Goal: Task Accomplishment & Management: Manage account settings

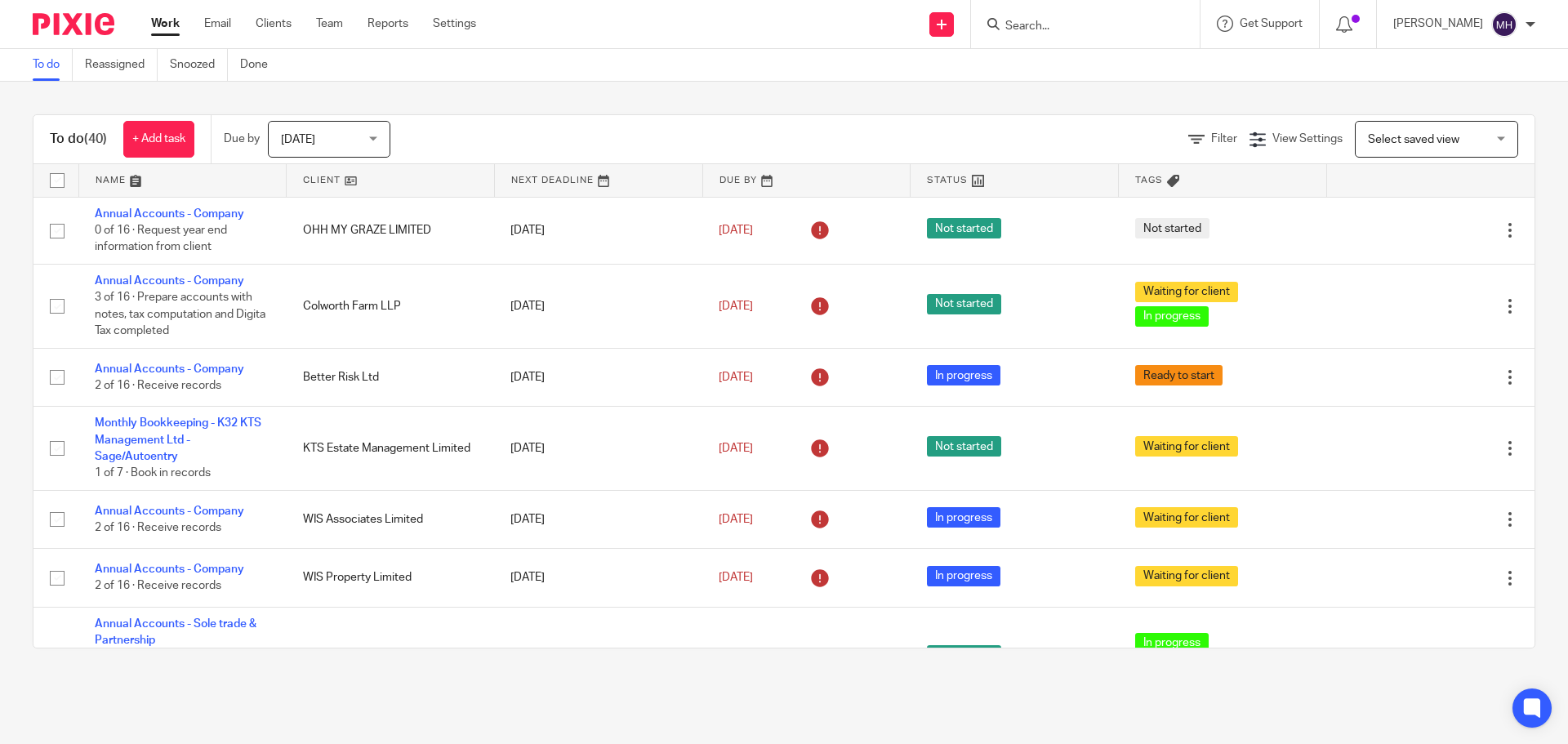
click at [1019, 25] on input "Search" at bounding box center [1076, 27] width 147 height 15
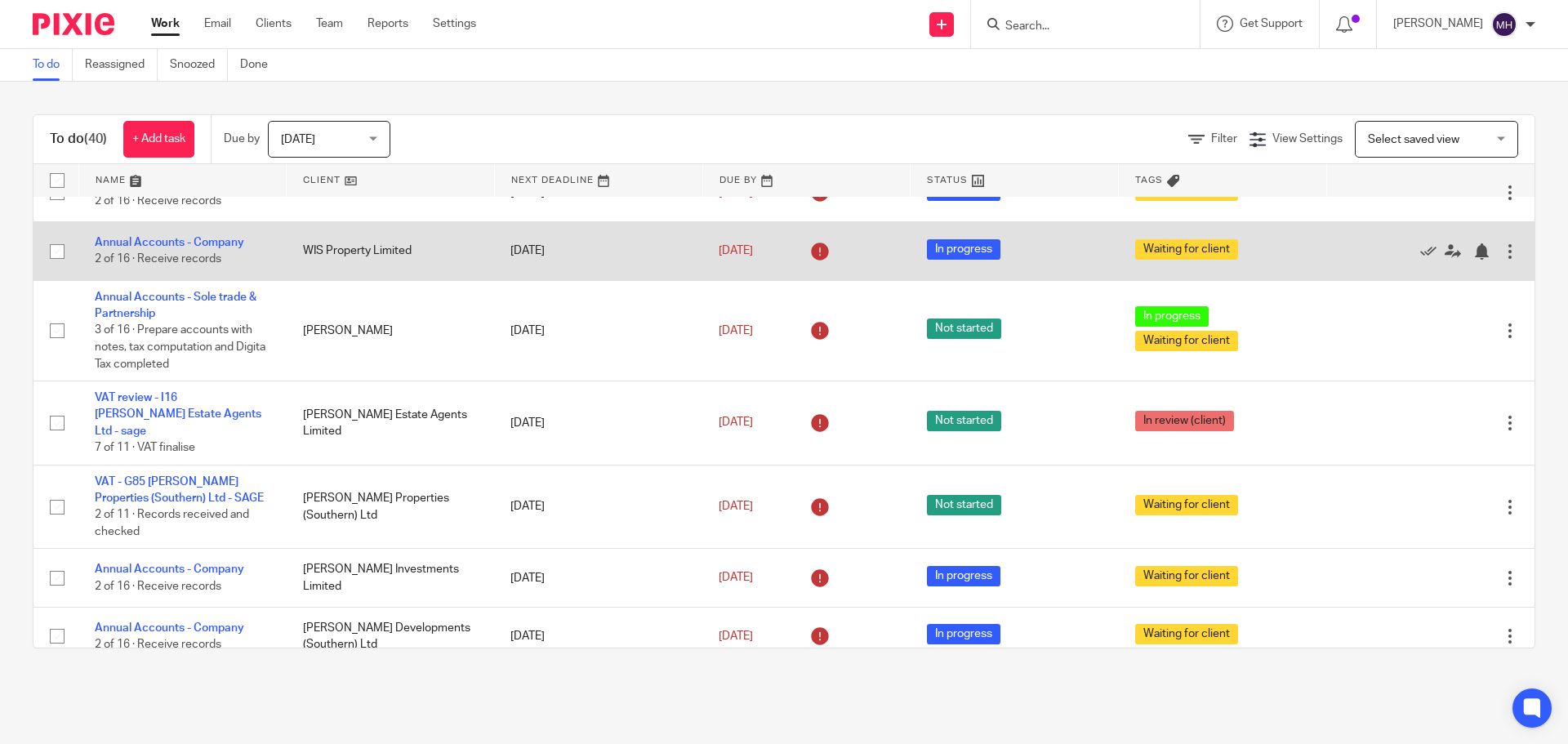
scroll to position [490, 0]
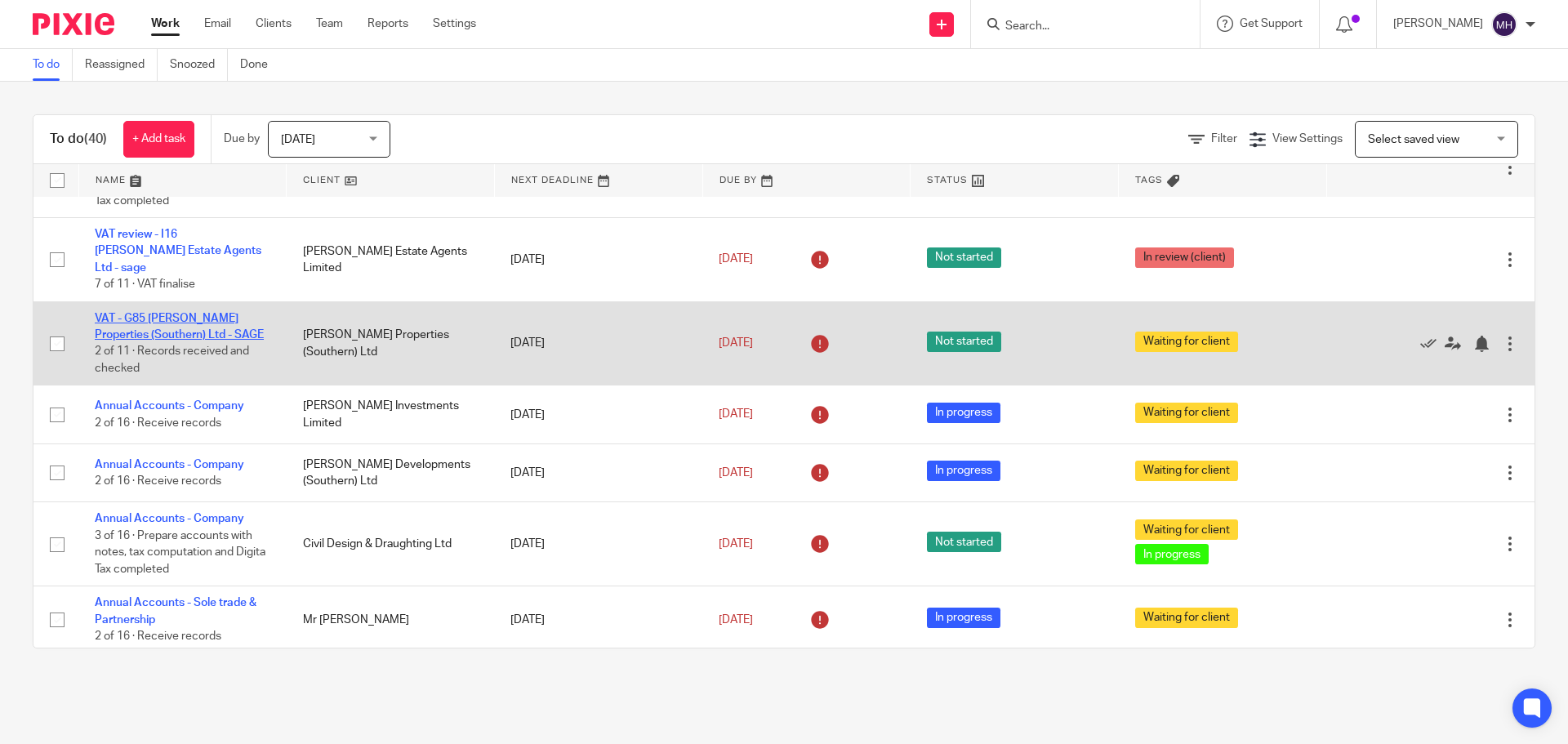
click at [177, 313] on link "VAT - G85 [PERSON_NAME] Properties (Southern) Ltd - SAGE" at bounding box center [179, 327] width 169 height 28
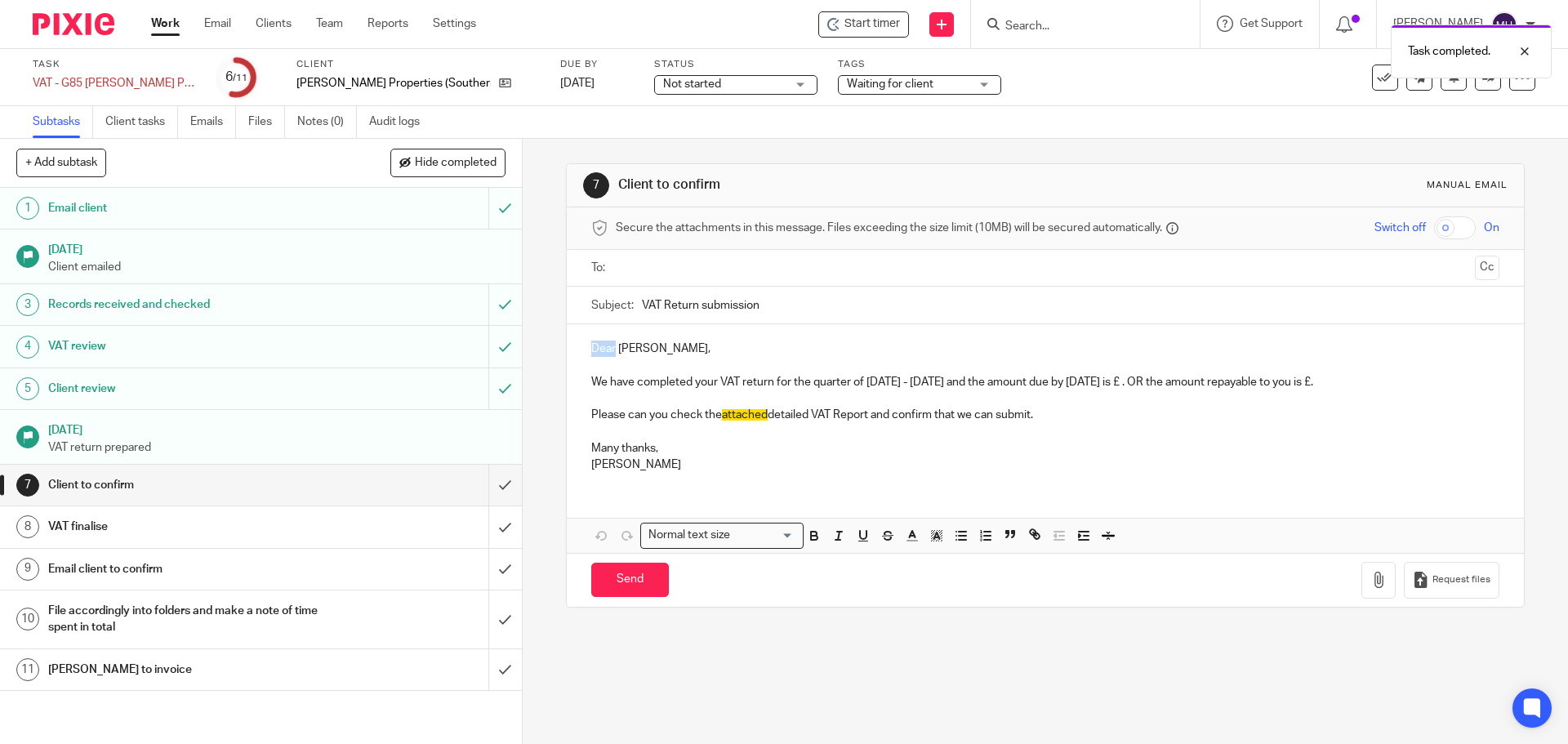
drag, startPoint x: 611, startPoint y: 346, endPoint x: 545, endPoint y: 336, distance: 66.8
click at [538, 336] on div "7 Client to confirm Manual email Secure the attachments in this message. Files …" at bounding box center [1045, 441] width 1045 height 605
drag, startPoint x: 602, startPoint y: 384, endPoint x: 536, endPoint y: 369, distance: 67.7
click at [489, 378] on div "+ Add subtask Hide completed Cancel + Add 1 Email client 3 Jul 2025 Client emai…" at bounding box center [784, 441] width 1568 height 605
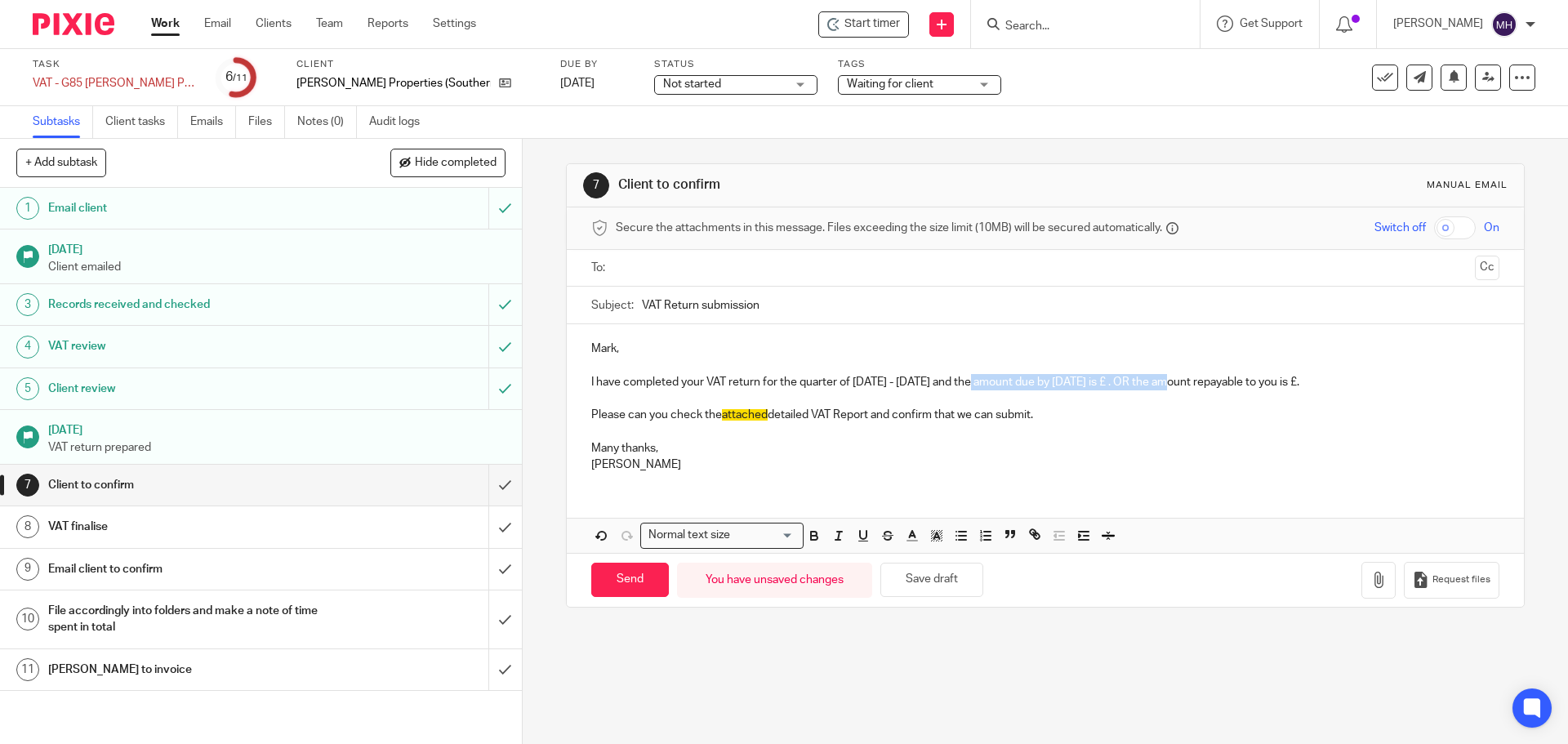
drag, startPoint x: 963, startPoint y: 380, endPoint x: 1166, endPoint y: 385, distance: 203.1
click at [1166, 385] on p "I have completed your VAT return for the quarter of April - June, 2025 and the …" at bounding box center [1045, 382] width 907 height 16
click at [1131, 384] on p "I have completed your VAT return for the quarter of April - June, 2025 and the …" at bounding box center [1045, 382] width 907 height 16
click at [1129, 384] on p "I have completed your VAT return for the quarter of April - June, 2025 and the …" at bounding box center [1045, 382] width 907 height 16
click at [1370, 578] on icon "button" at bounding box center [1378, 579] width 16 height 16
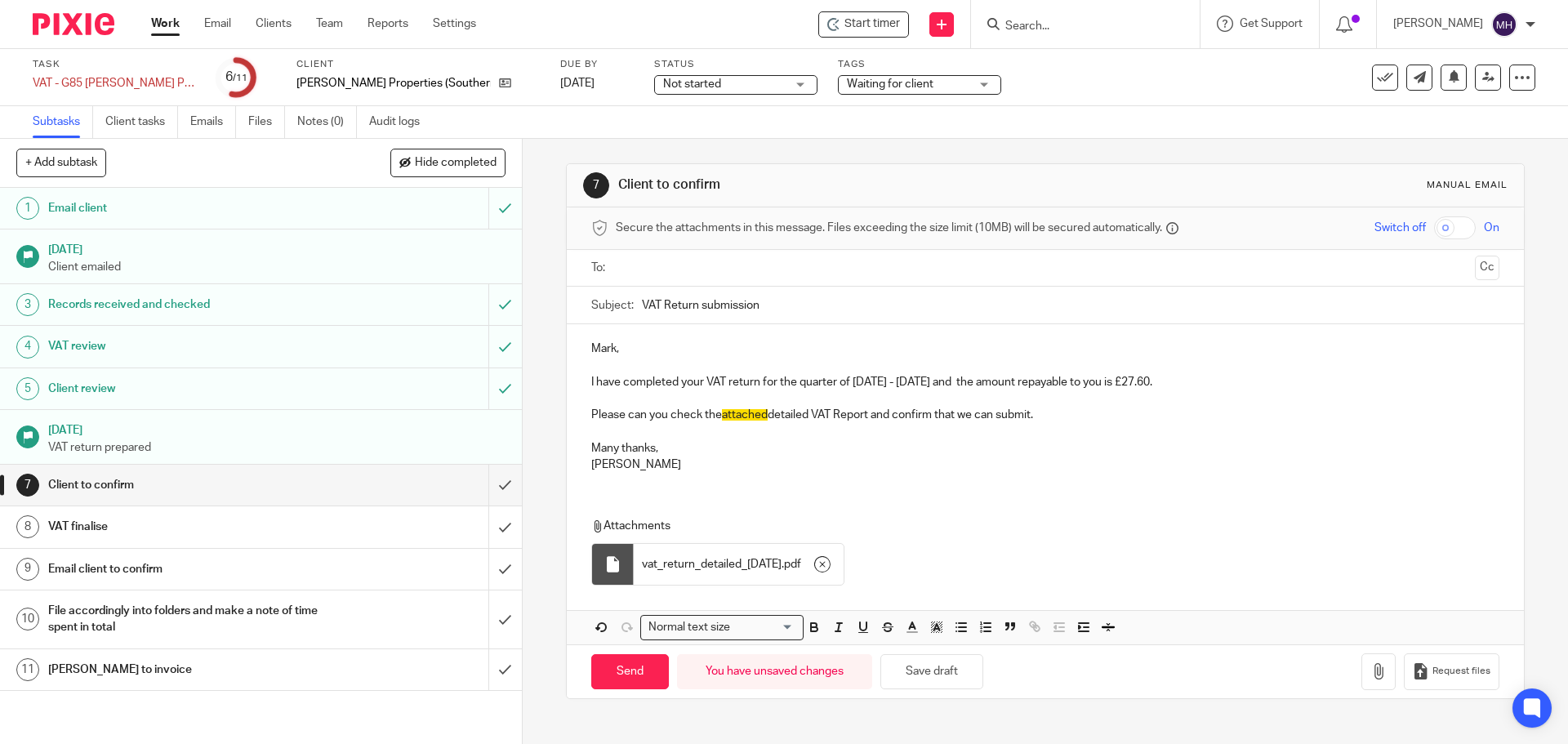
click at [702, 268] on input "text" at bounding box center [1043, 268] width 846 height 19
click at [622, 674] on input "Send" at bounding box center [630, 675] width 77 height 35
type input "Sent"
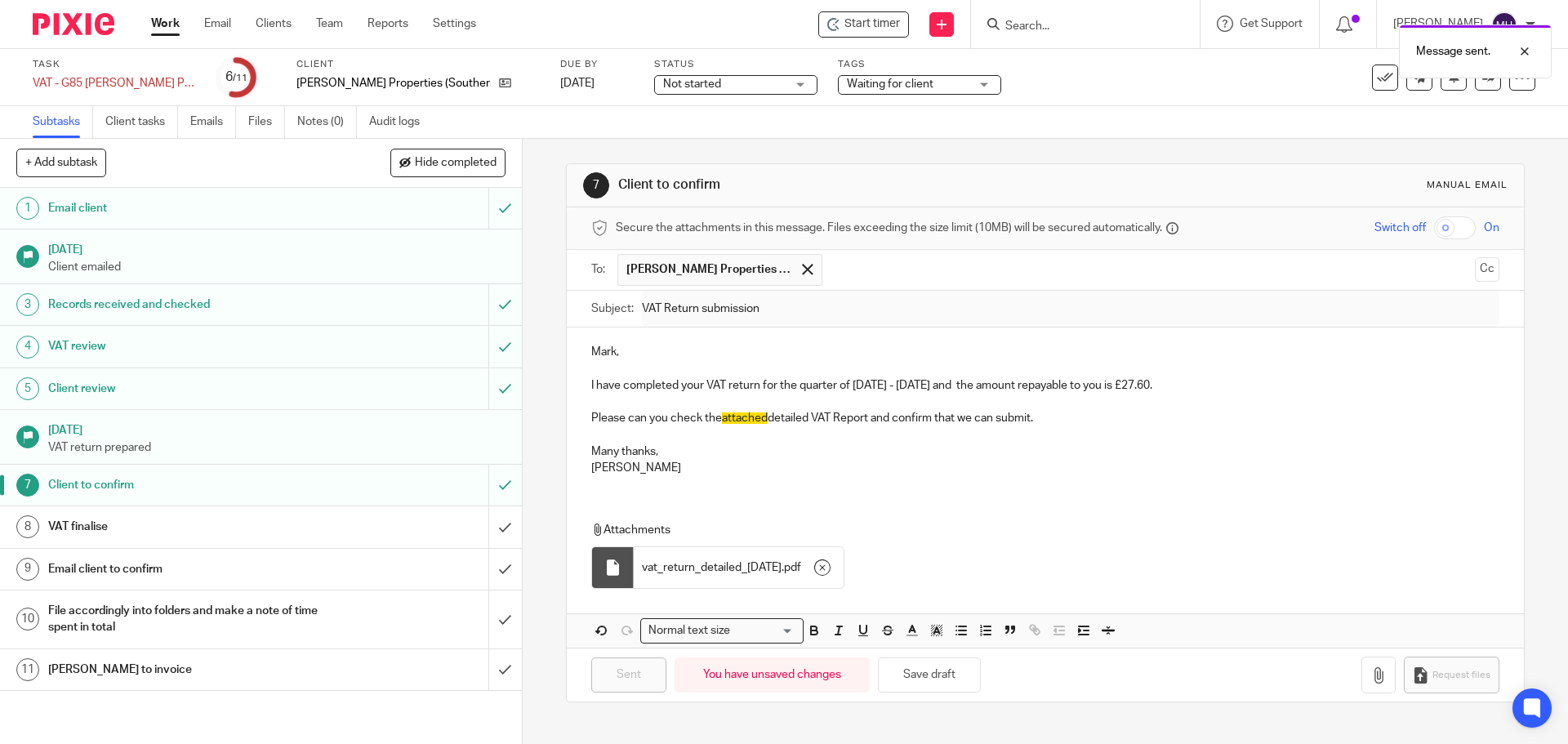
click at [847, 83] on span "Waiting for client" at bounding box center [890, 83] width 87 height 11
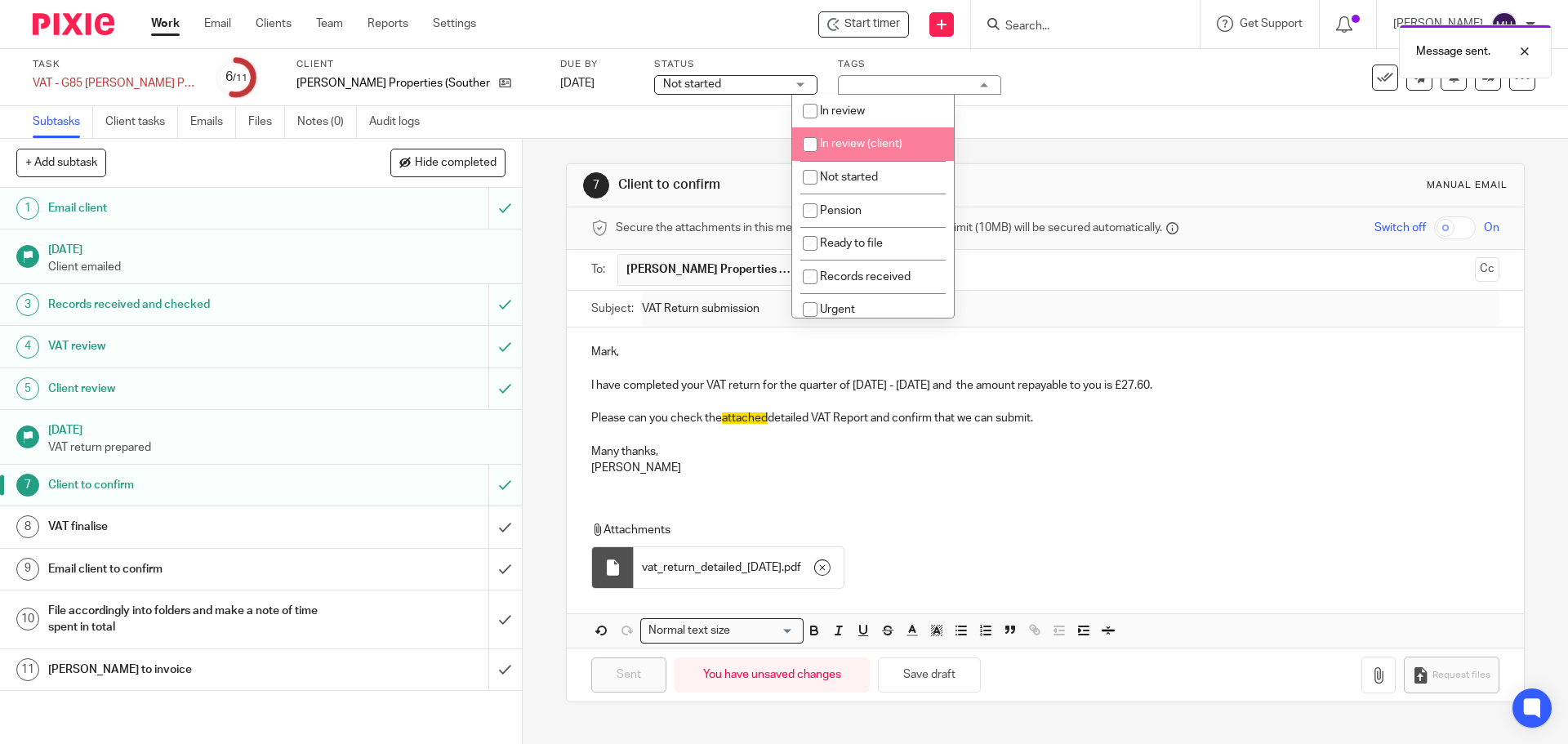
click at [890, 139] on span "In review (client)" at bounding box center [860, 143] width 82 height 11
checkbox input "true"
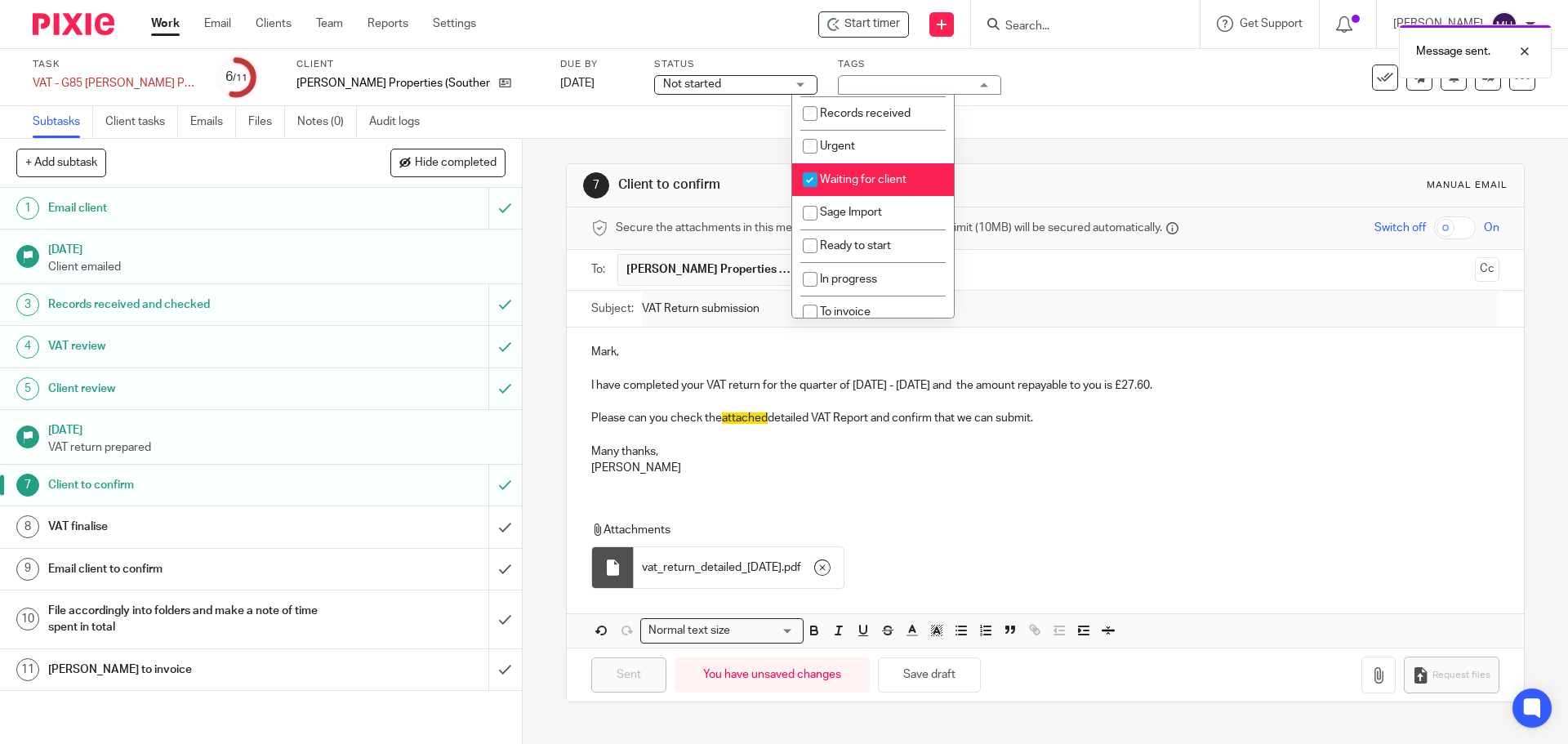
click at [893, 179] on span "Waiting for client" at bounding box center [863, 179] width 87 height 11
checkbox input "false"
click at [1125, 178] on div "7 Client to confirm Manual email" at bounding box center [1044, 186] width 924 height 26
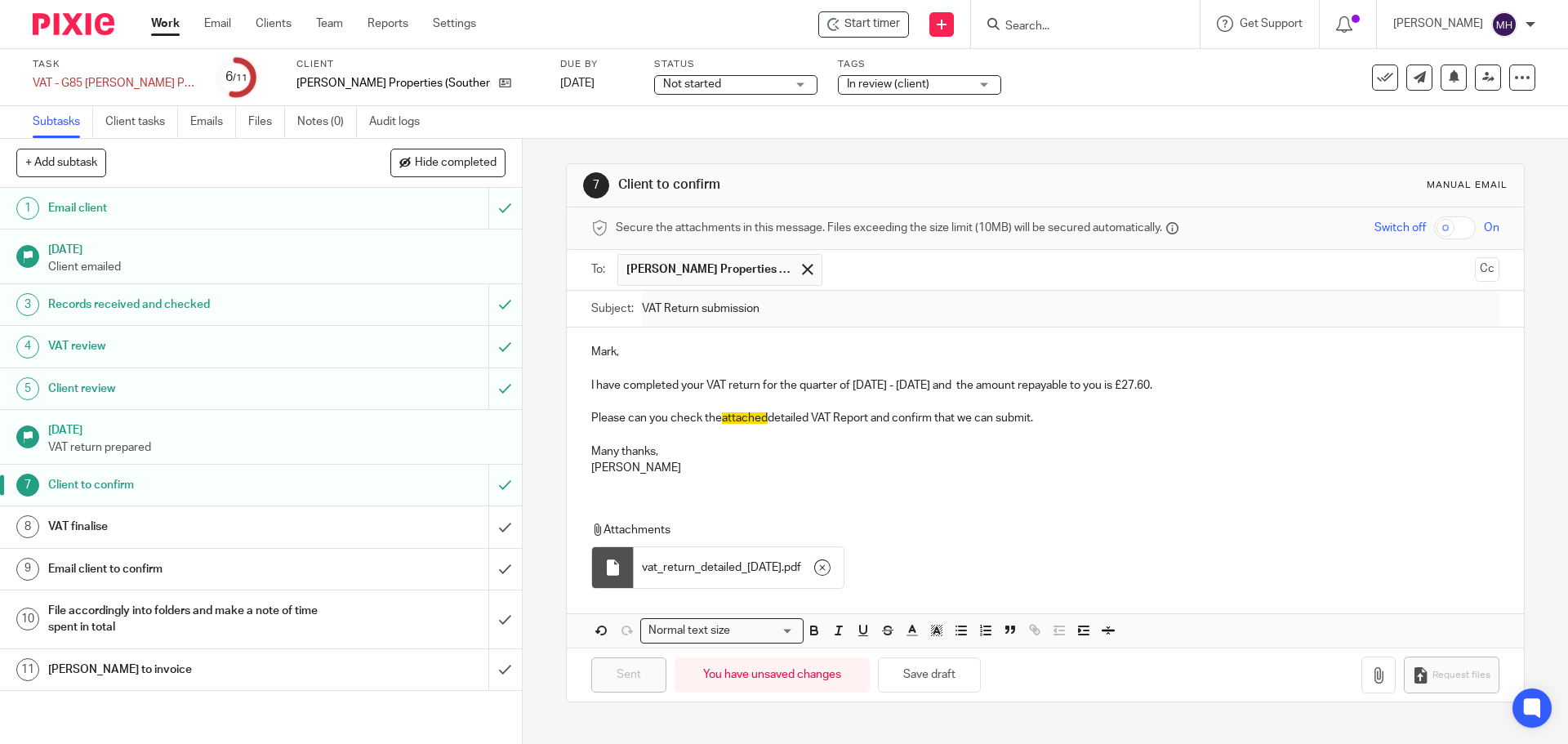
click at [160, 24] on link "Work" at bounding box center [165, 23] width 29 height 16
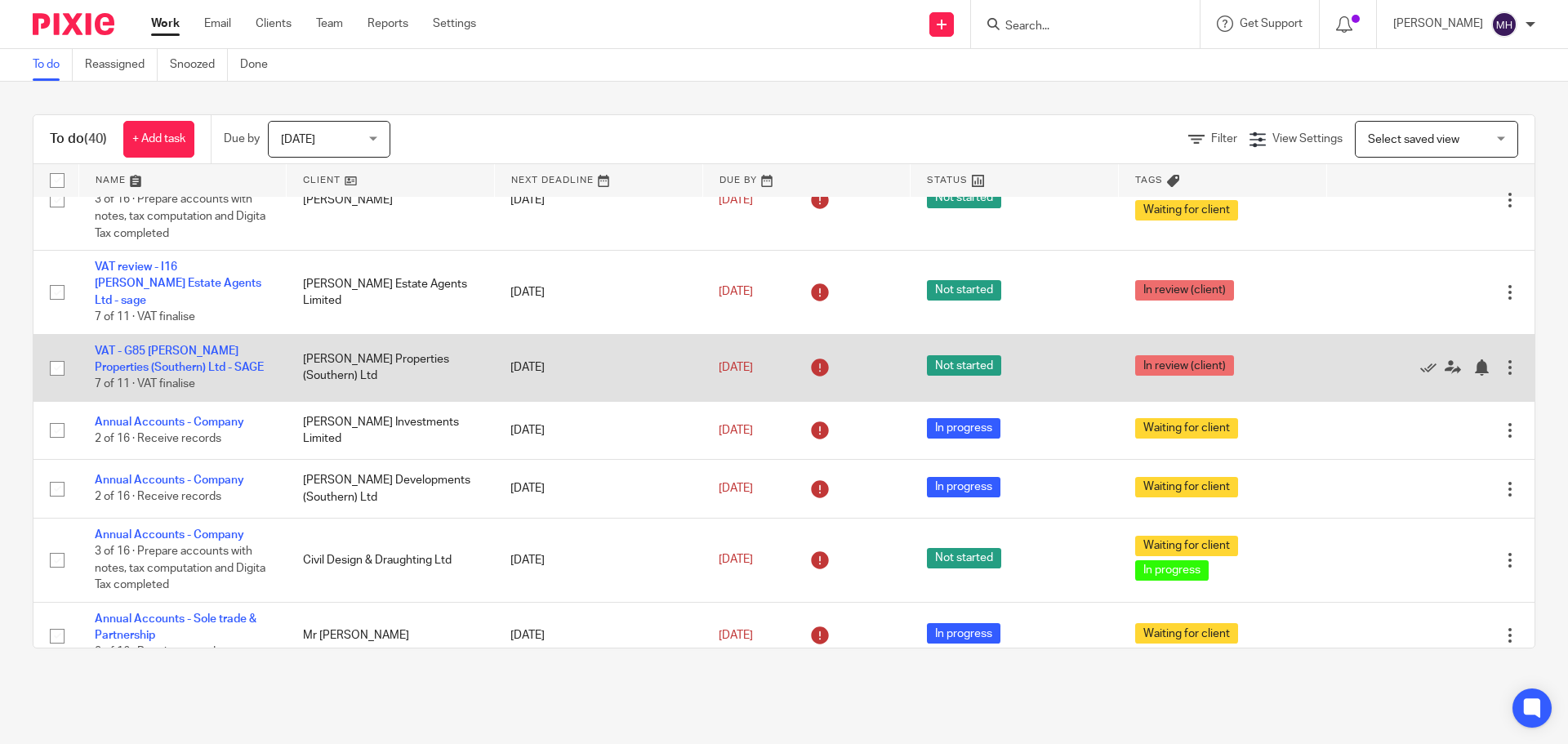
scroll to position [490, 0]
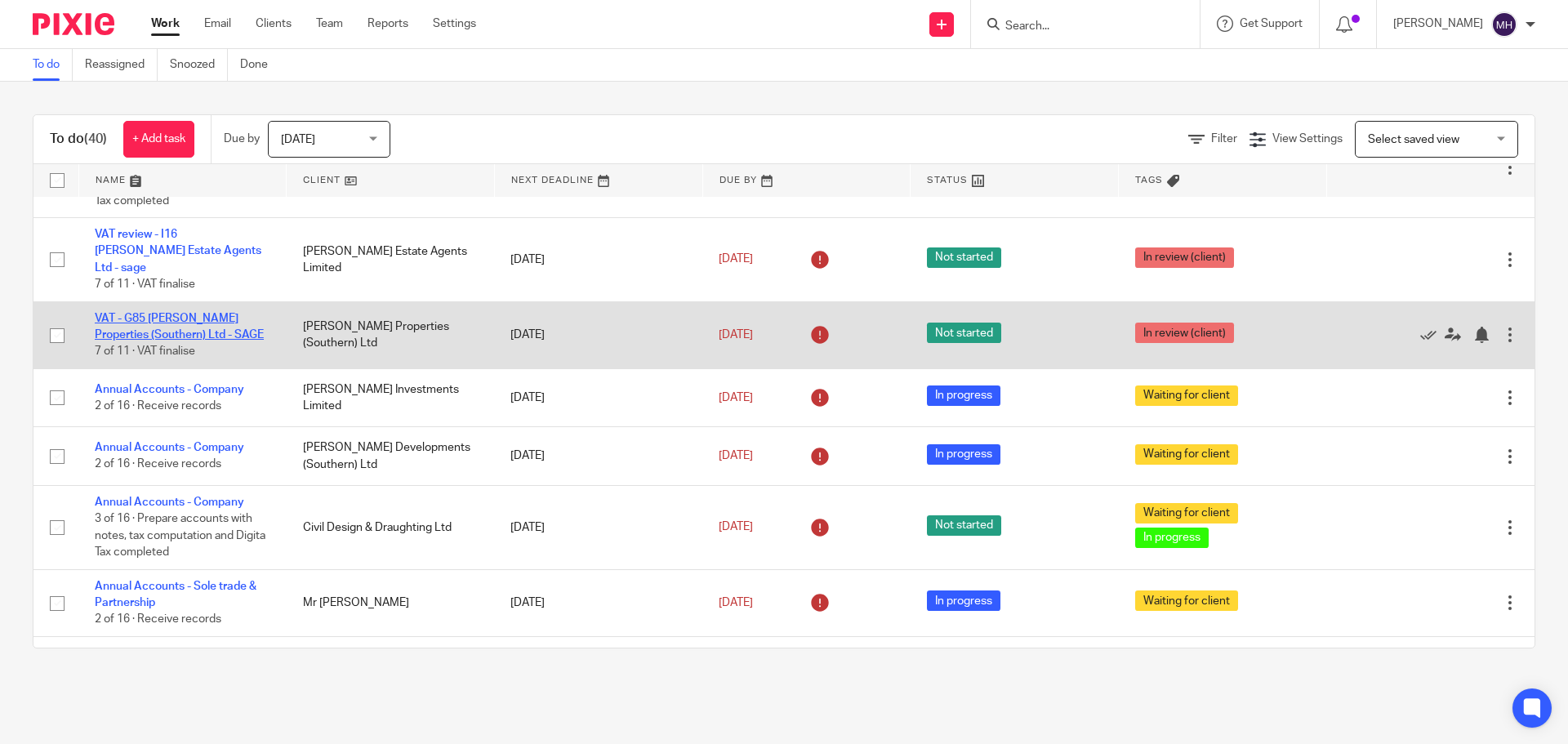
click at [213, 313] on link "VAT - G85 [PERSON_NAME] Properties (Southern) Ltd - SAGE" at bounding box center [179, 327] width 169 height 28
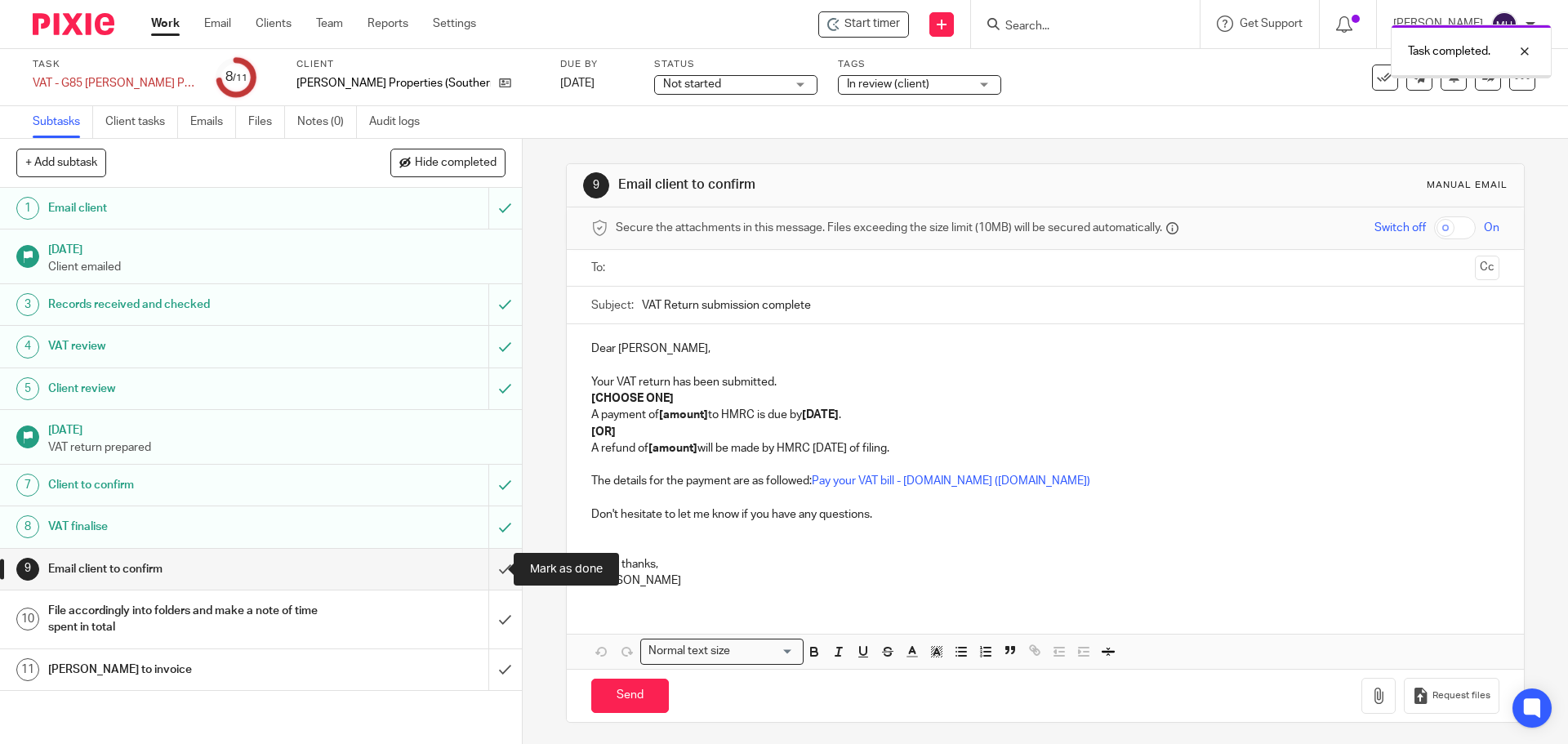
click at [487, 565] on input "submit" at bounding box center [261, 569] width 522 height 41
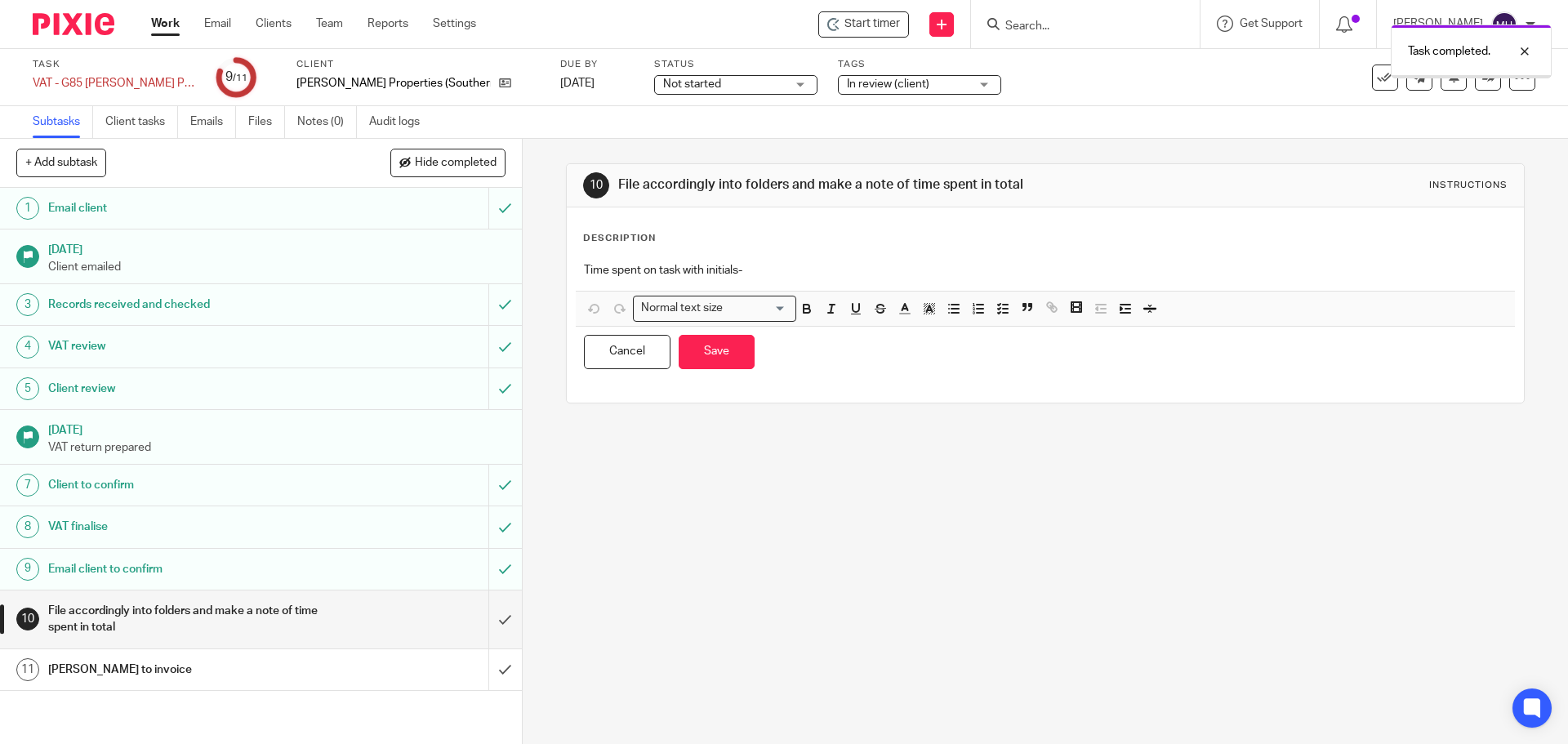
click at [774, 267] on p "Time spent on task with initials-" at bounding box center [1044, 270] width 922 height 16
click at [716, 344] on button "Save" at bounding box center [716, 352] width 76 height 35
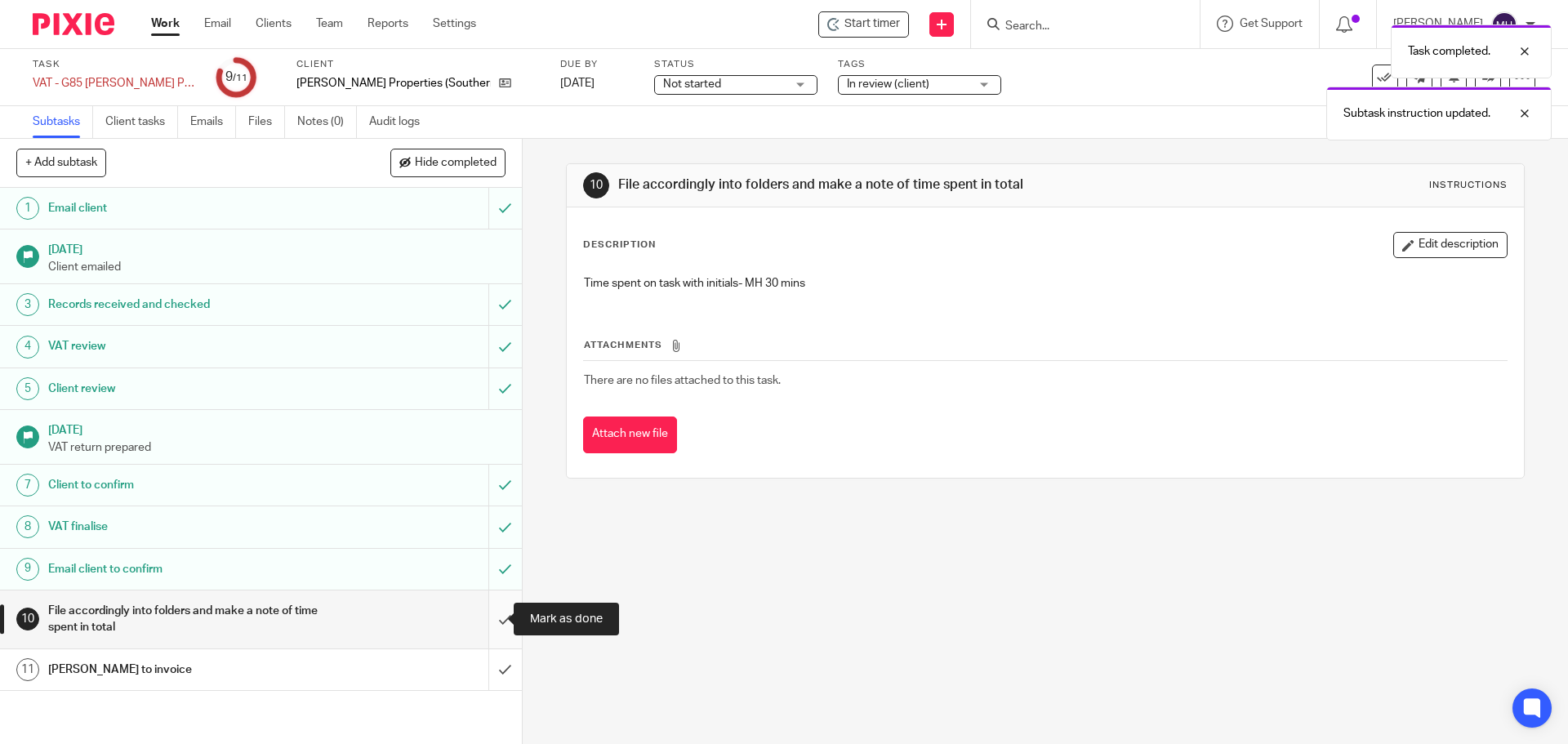
click at [487, 619] on input "submit" at bounding box center [261, 619] width 522 height 58
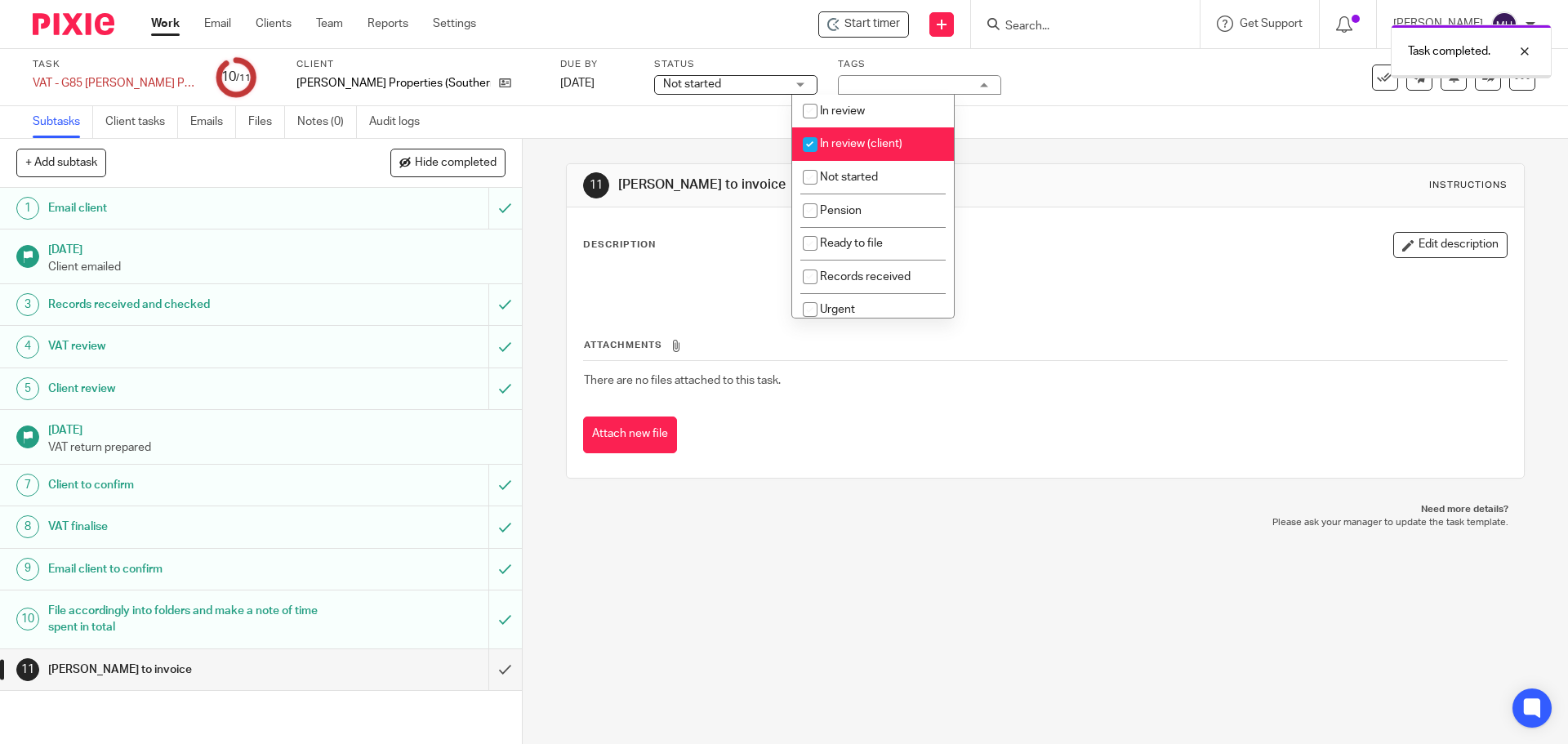
click at [883, 143] on span "In review (client)" at bounding box center [860, 143] width 82 height 11
checkbox input "false"
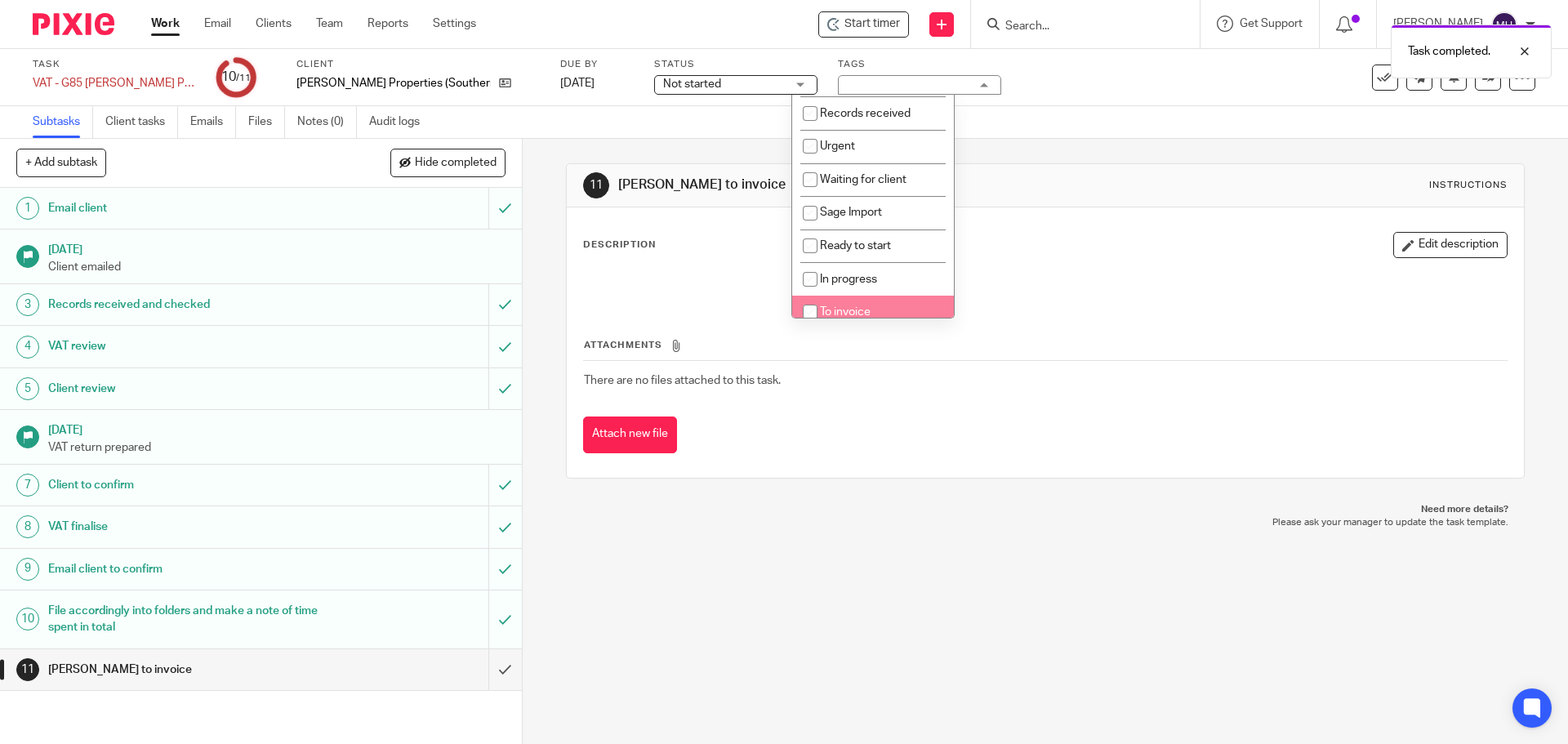
click at [911, 303] on li "To invoice" at bounding box center [872, 312] width 161 height 34
checkbox input "true"
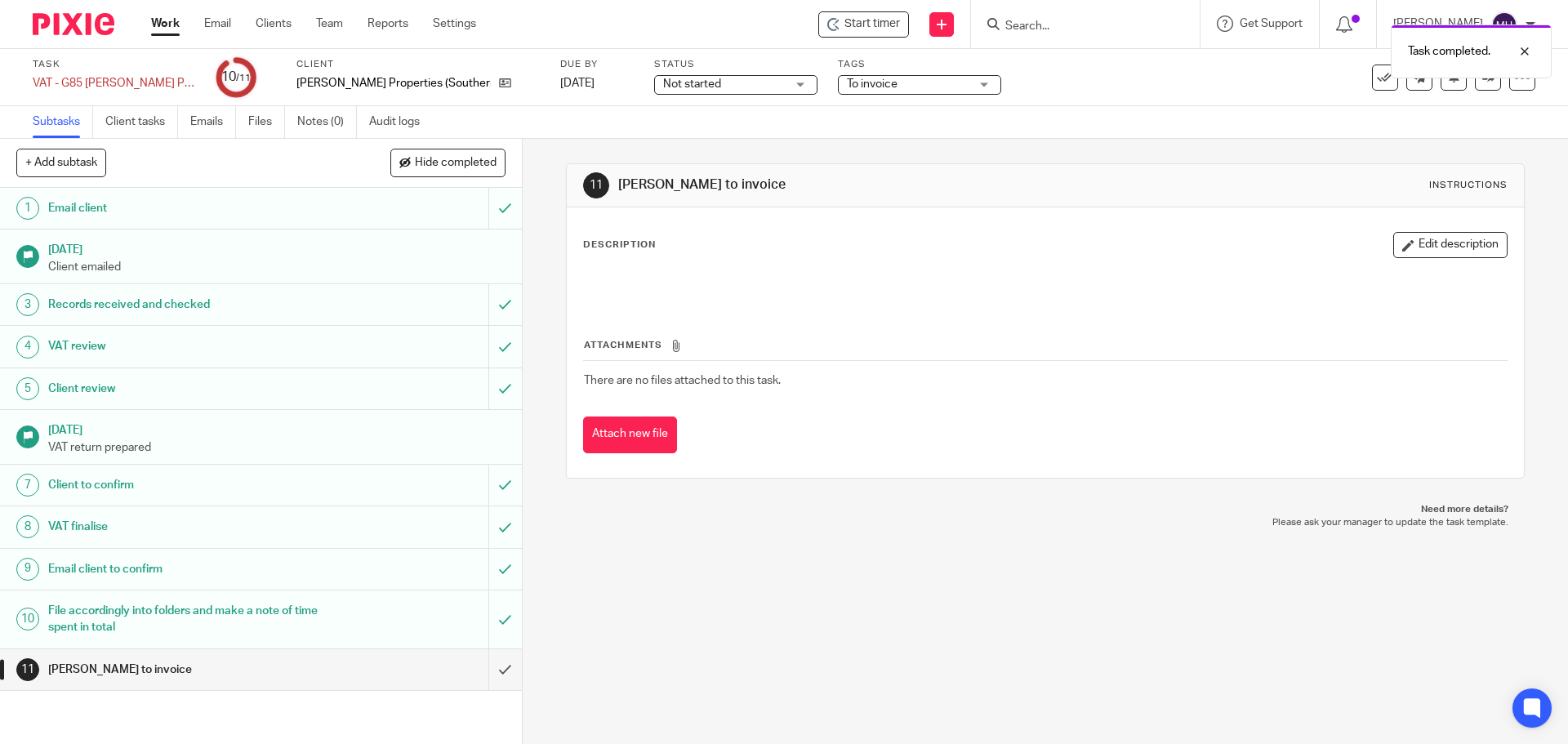
click at [1060, 134] on div "Subtasks Client tasks Emails Files Notes (0) Audit logs" at bounding box center [784, 122] width 1568 height 33
click at [1475, 85] on link at bounding box center [1487, 77] width 26 height 26
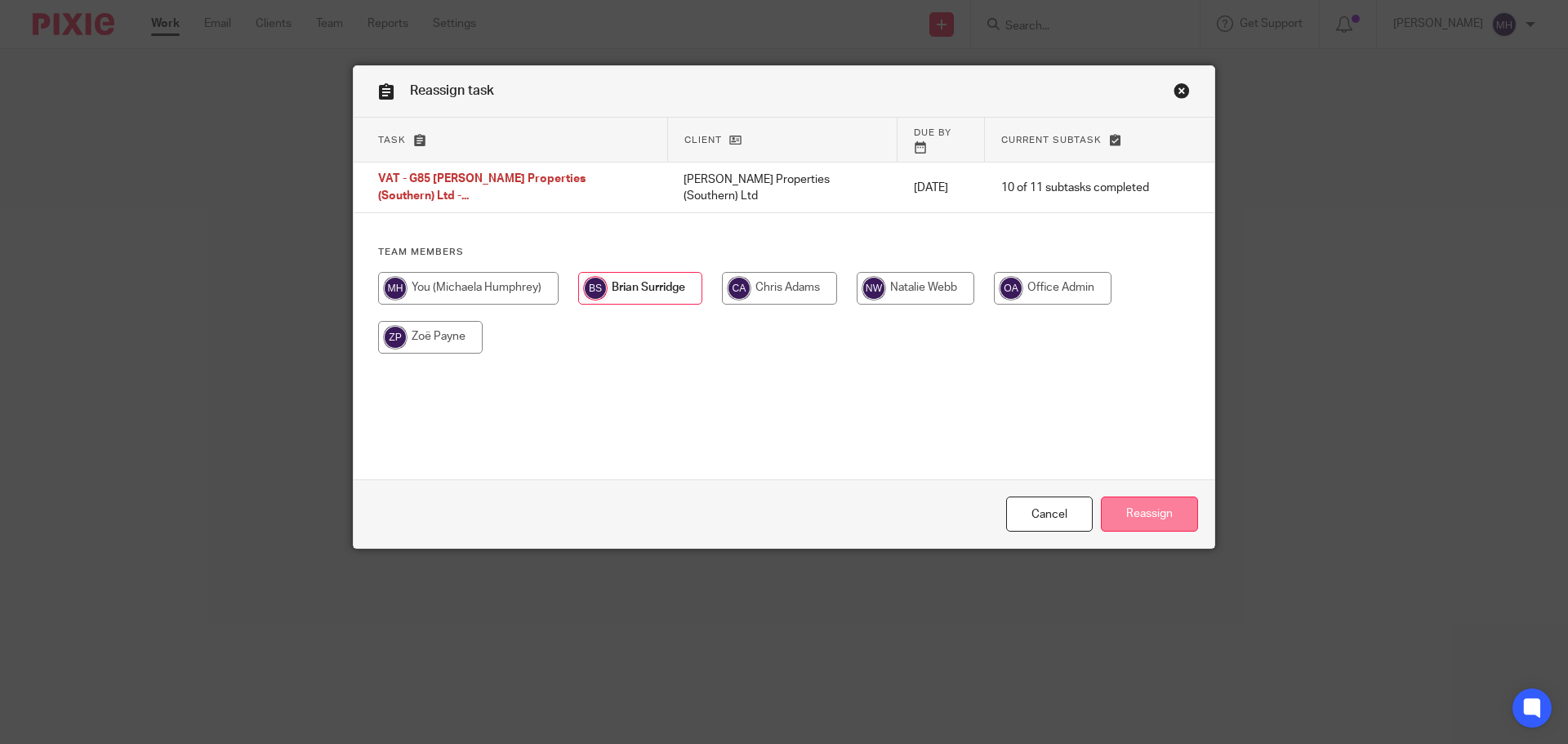
click at [1151, 512] on input "Reassign" at bounding box center [1149, 513] width 97 height 35
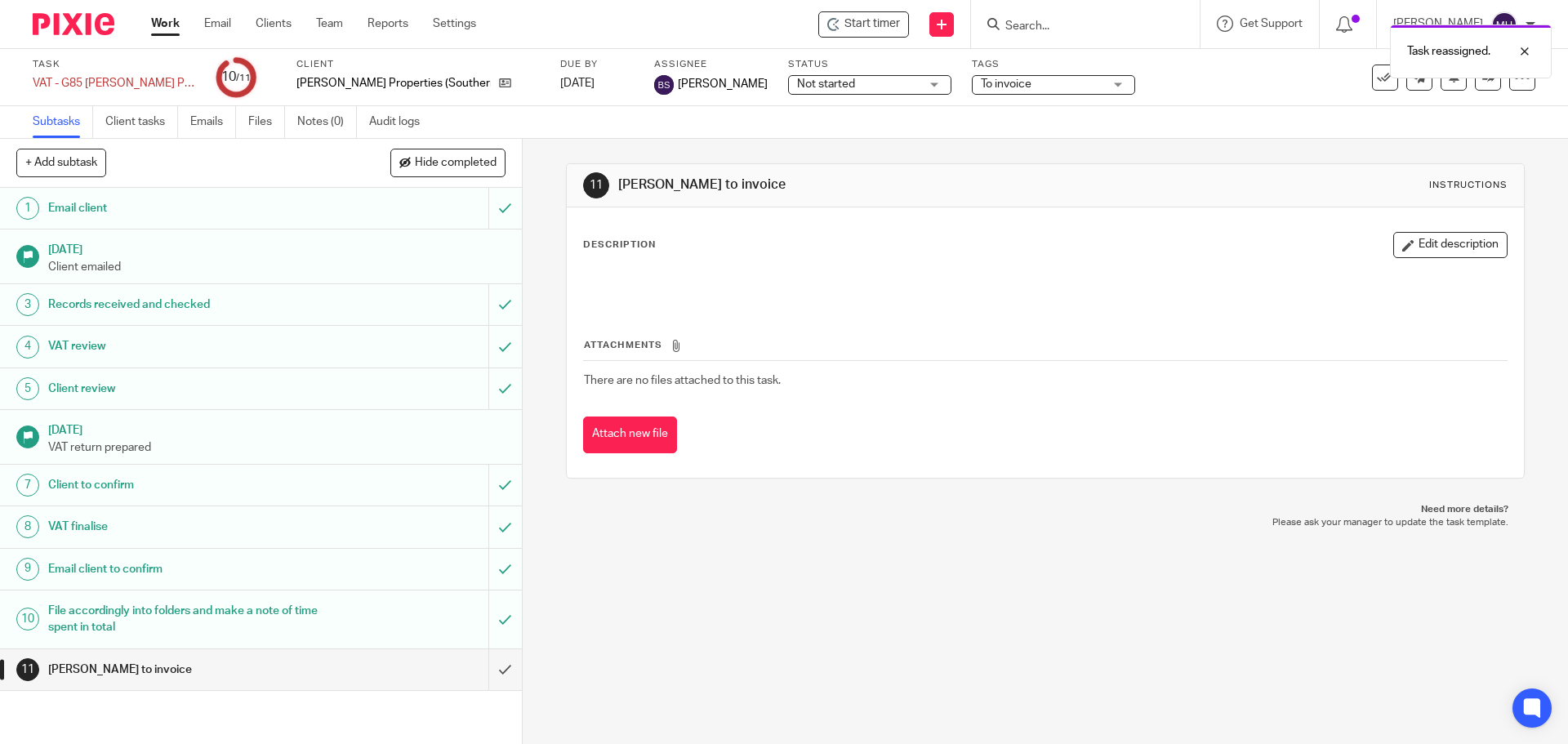
click at [1059, 30] on div "Task reassigned." at bounding box center [1167, 48] width 768 height 62
click at [1069, 25] on input "Search" at bounding box center [1076, 27] width 147 height 15
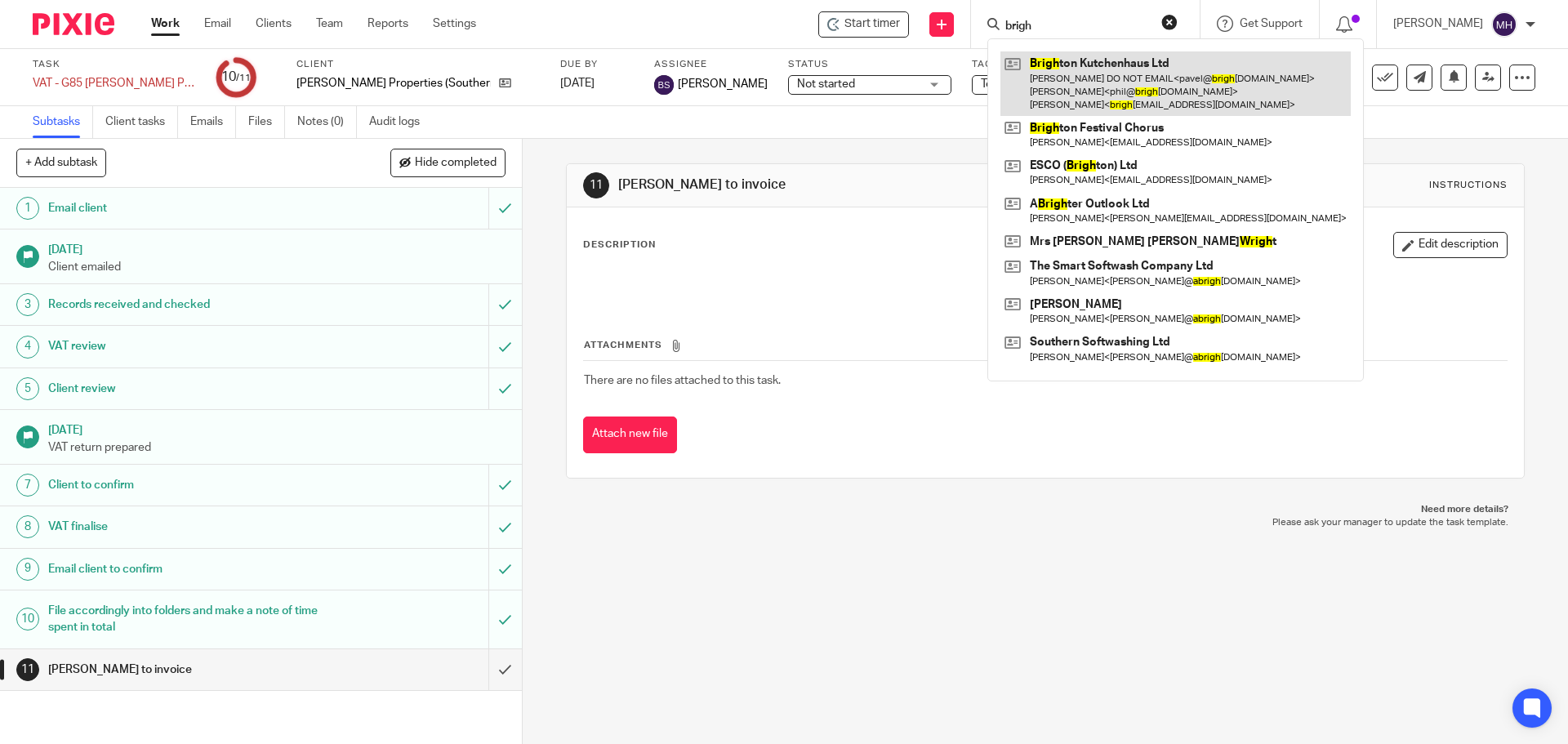
type input "brigh"
click at [1101, 84] on link at bounding box center [1175, 83] width 350 height 64
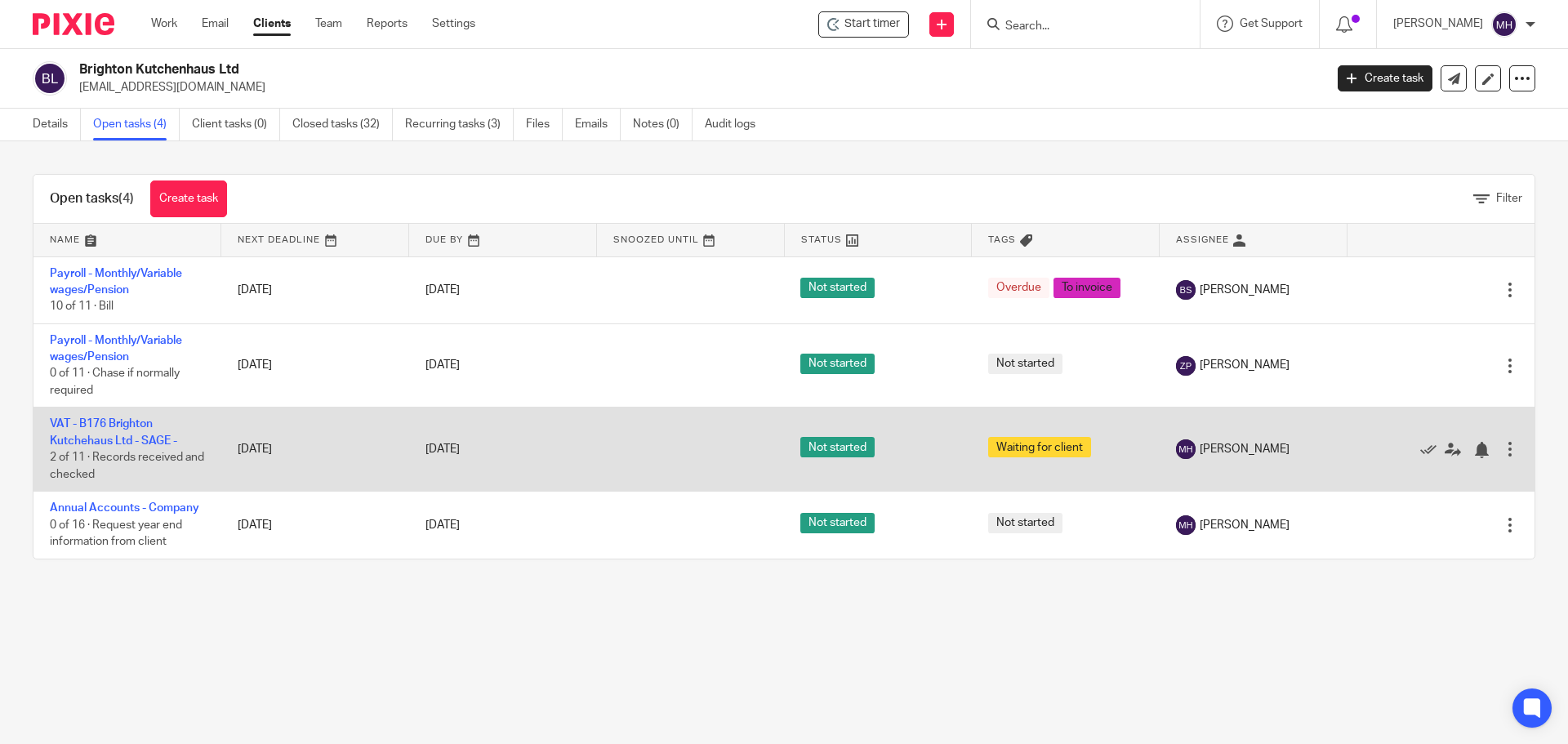
click at [101, 432] on td "VAT - B176 Brighton Kutchehaus Ltd - SAGE - 2 of 11 · Records received and chec…" at bounding box center [127, 449] width 188 height 84
click at [105, 438] on link "VAT - B176 Brighton Kutchehaus Ltd - SAGE -" at bounding box center [113, 432] width 127 height 28
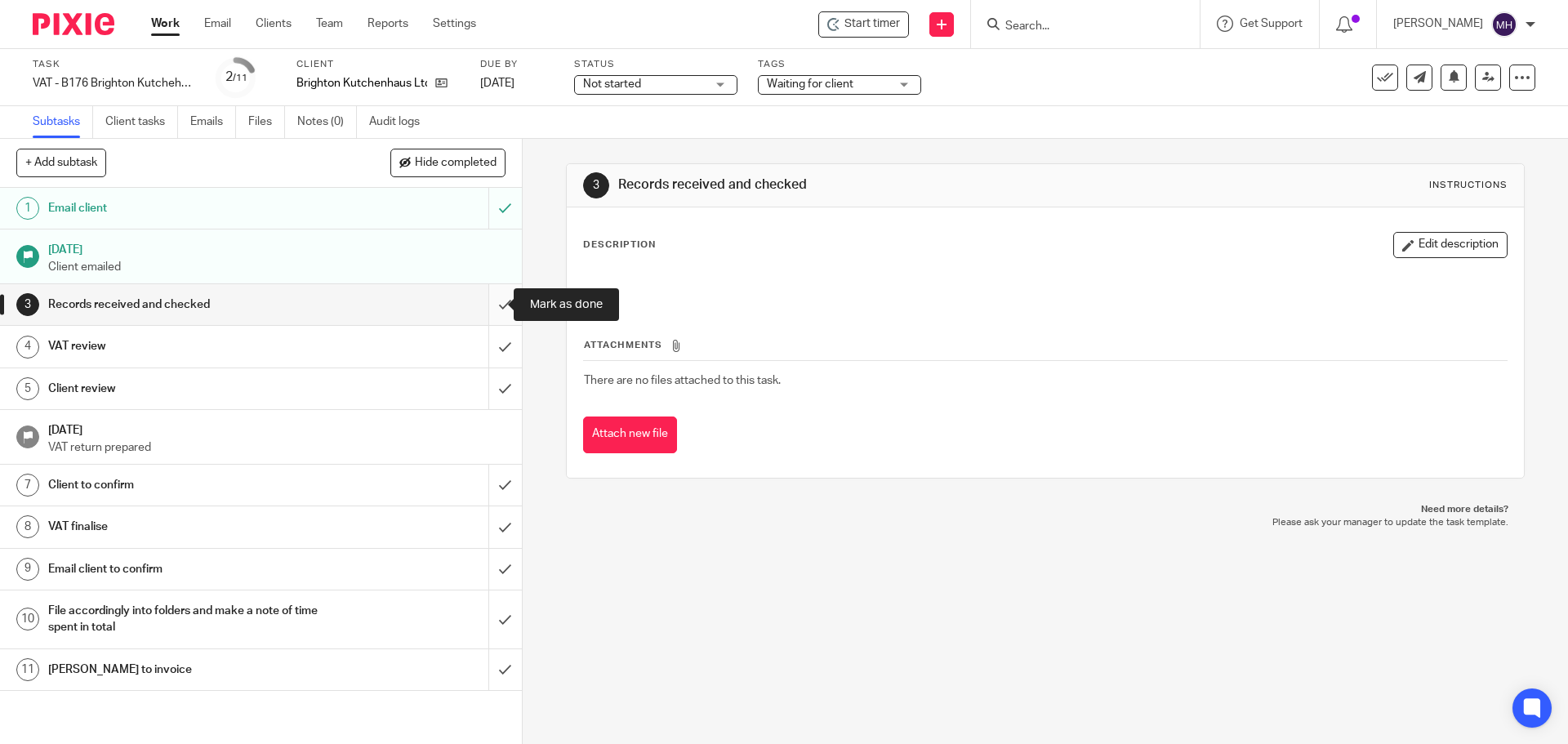
click at [483, 302] on input "submit" at bounding box center [261, 304] width 522 height 41
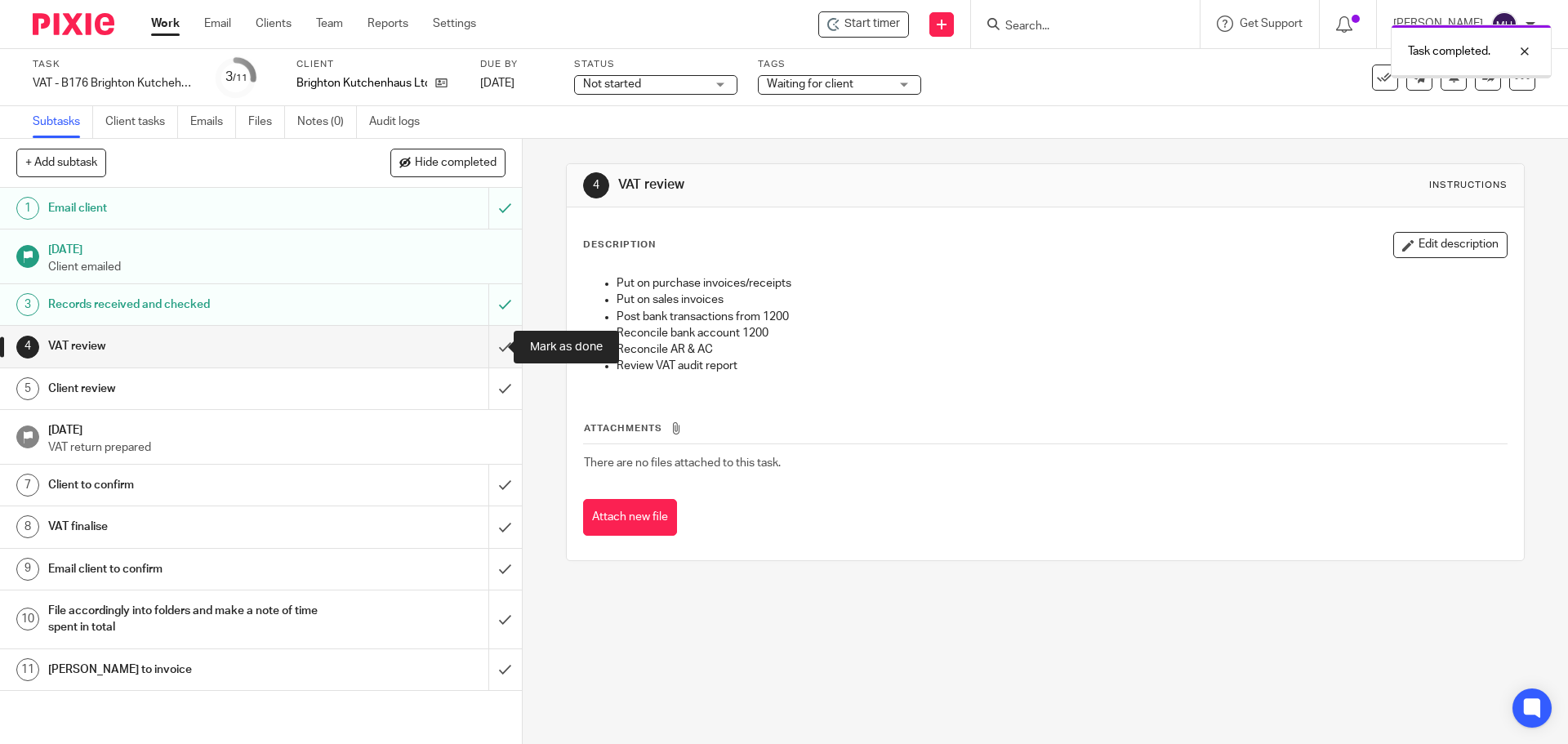
click at [483, 347] on input "submit" at bounding box center [261, 346] width 522 height 41
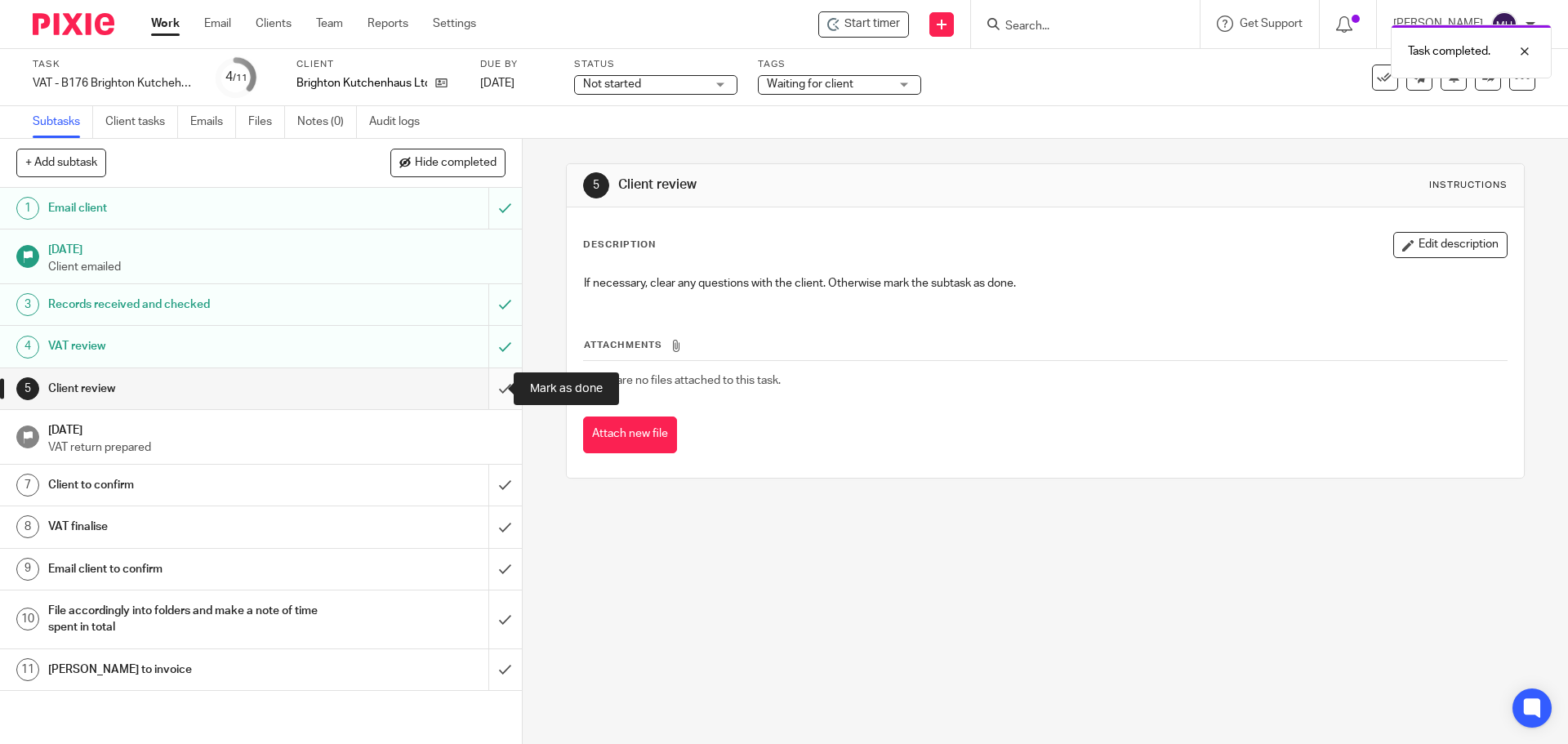
click at [485, 388] on input "submit" at bounding box center [261, 388] width 522 height 41
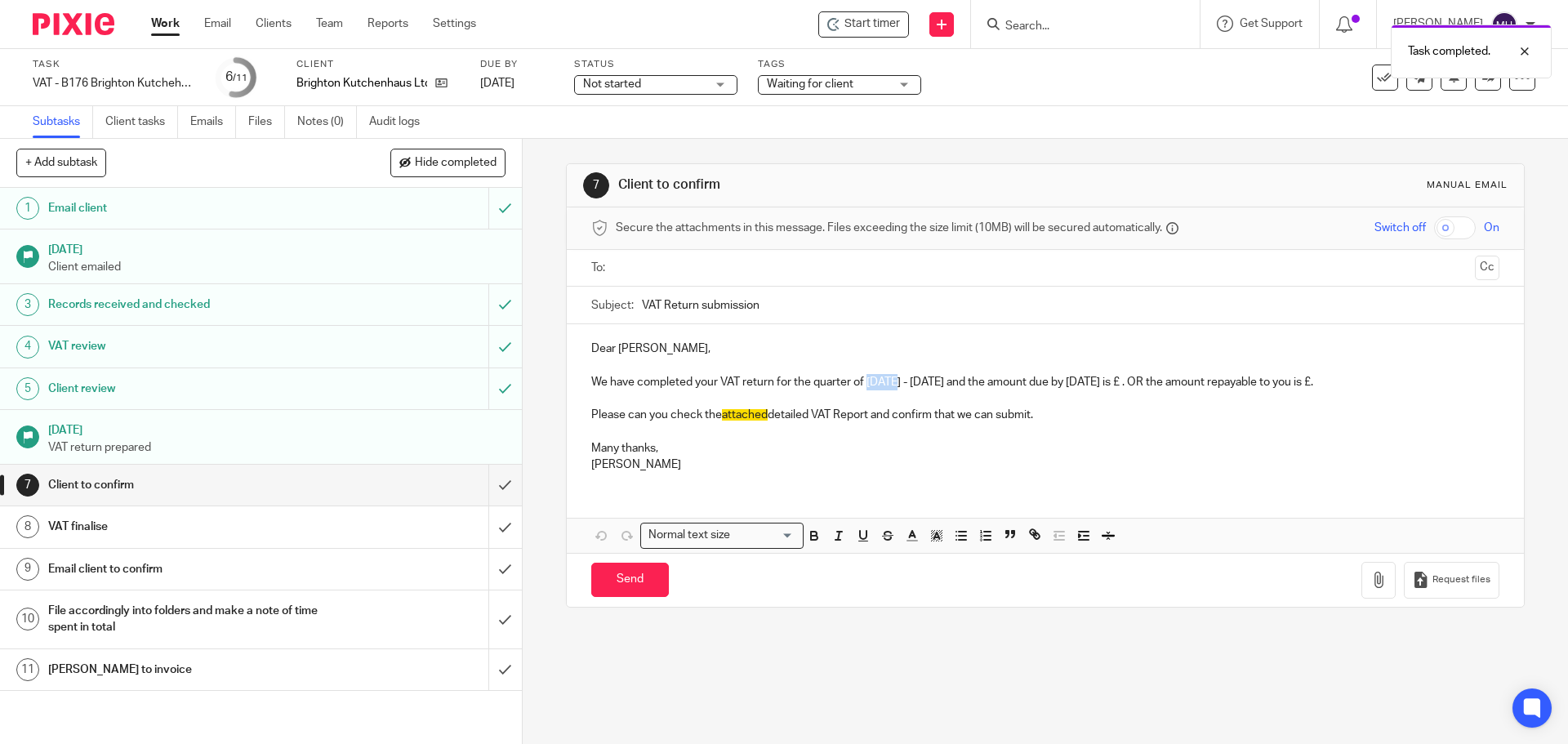
drag, startPoint x: 862, startPoint y: 382, endPoint x: 886, endPoint y: 382, distance: 24.0
click at [886, 382] on p "We have completed your VAT return for the quarter of April - June, 2025 and the…" at bounding box center [1045, 382] width 907 height 16
click at [918, 386] on p "We have completed your VAT return for the quarter of May - June, 2025 and the a…" at bounding box center [1045, 382] width 907 height 16
click at [1147, 384] on p "We have completed your VAT return for the quarter of May - July, 2025 and the a…" at bounding box center [1045, 382] width 907 height 16
drag, startPoint x: 1199, startPoint y: 381, endPoint x: 1402, endPoint y: 384, distance: 203.0
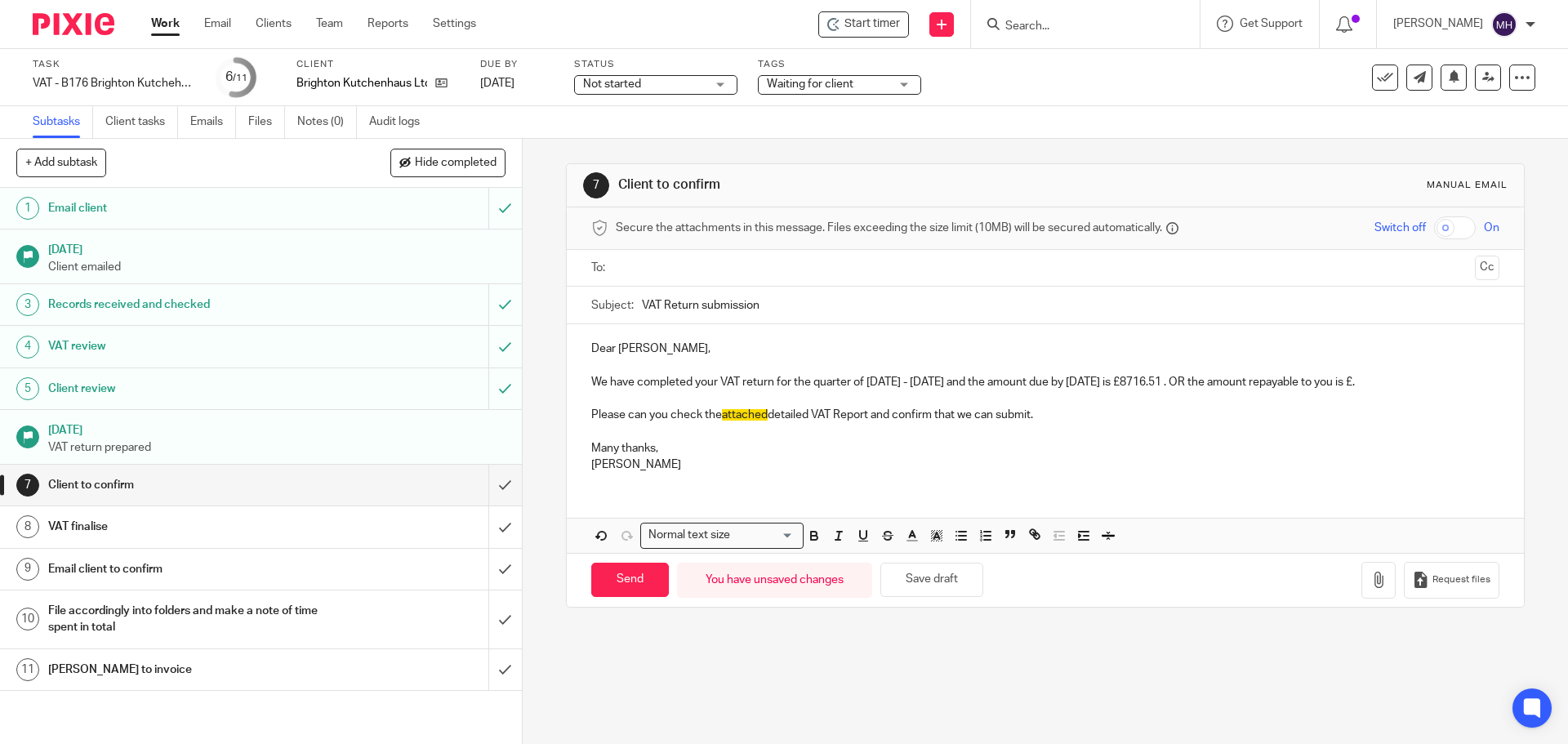
click at [1402, 384] on p "We have completed your VAT return for the quarter of May - July, 2025 and the a…" at bounding box center [1045, 382] width 907 height 16
click at [1370, 584] on icon "button" at bounding box center [1378, 579] width 16 height 16
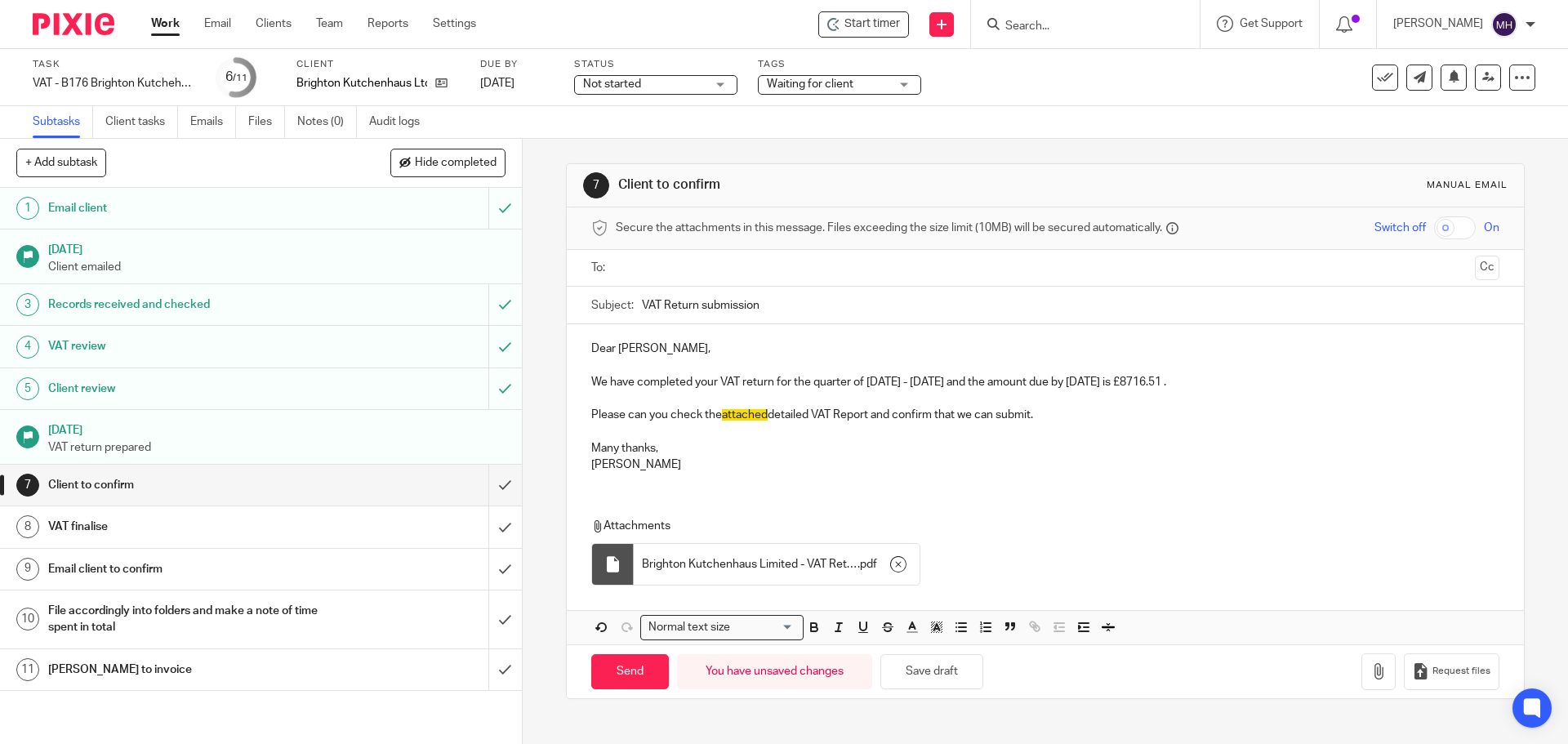
click at [690, 267] on input "text" at bounding box center [1043, 268] width 846 height 19
drag, startPoint x: 637, startPoint y: 351, endPoint x: 646, endPoint y: 353, distance: 9.2
click at [637, 352] on p "Dear Raul," at bounding box center [1045, 351] width 907 height 16
click at [617, 679] on input "Send" at bounding box center [630, 675] width 77 height 35
type input "Sent"
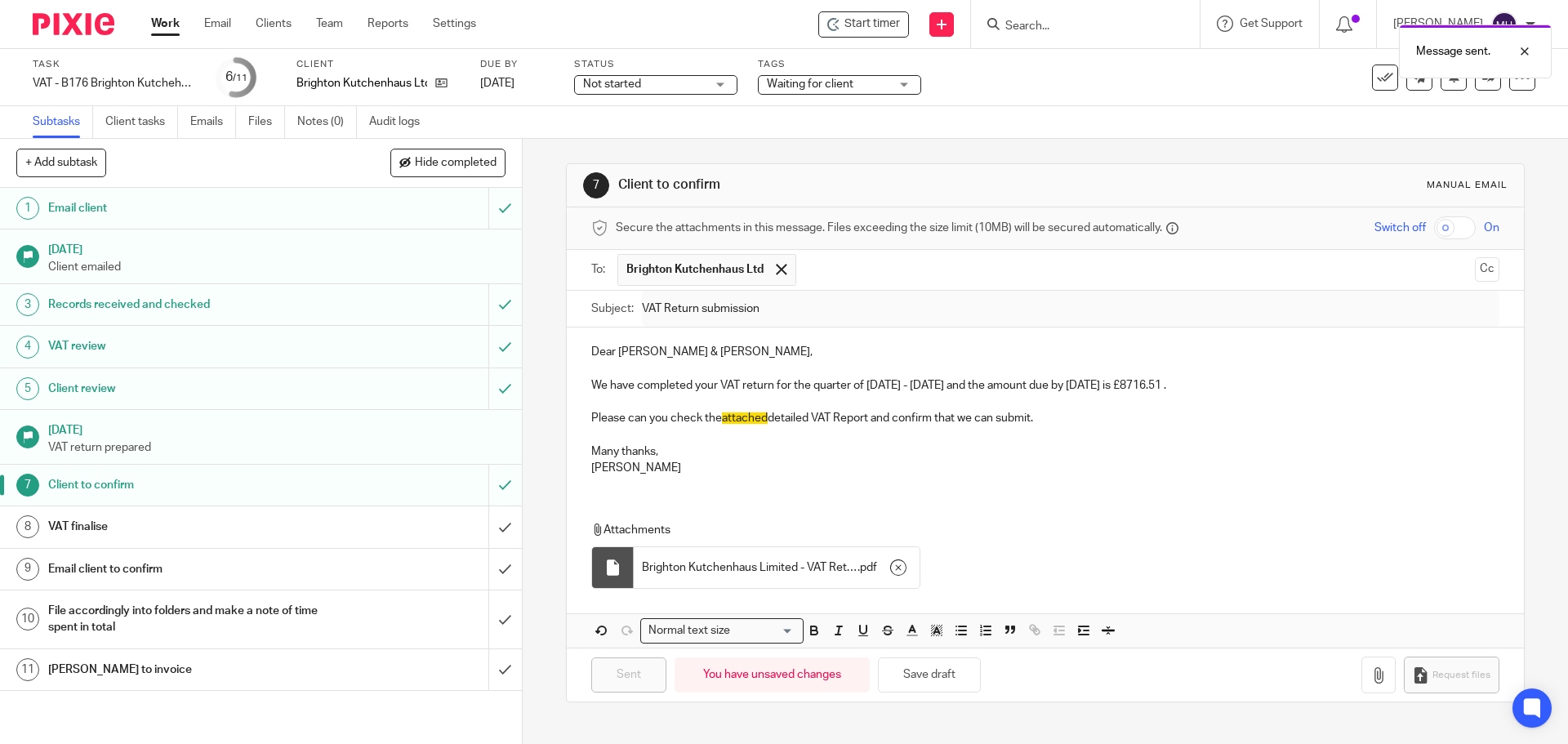
click at [855, 85] on span "Waiting for client" at bounding box center [827, 85] width 122 height 17
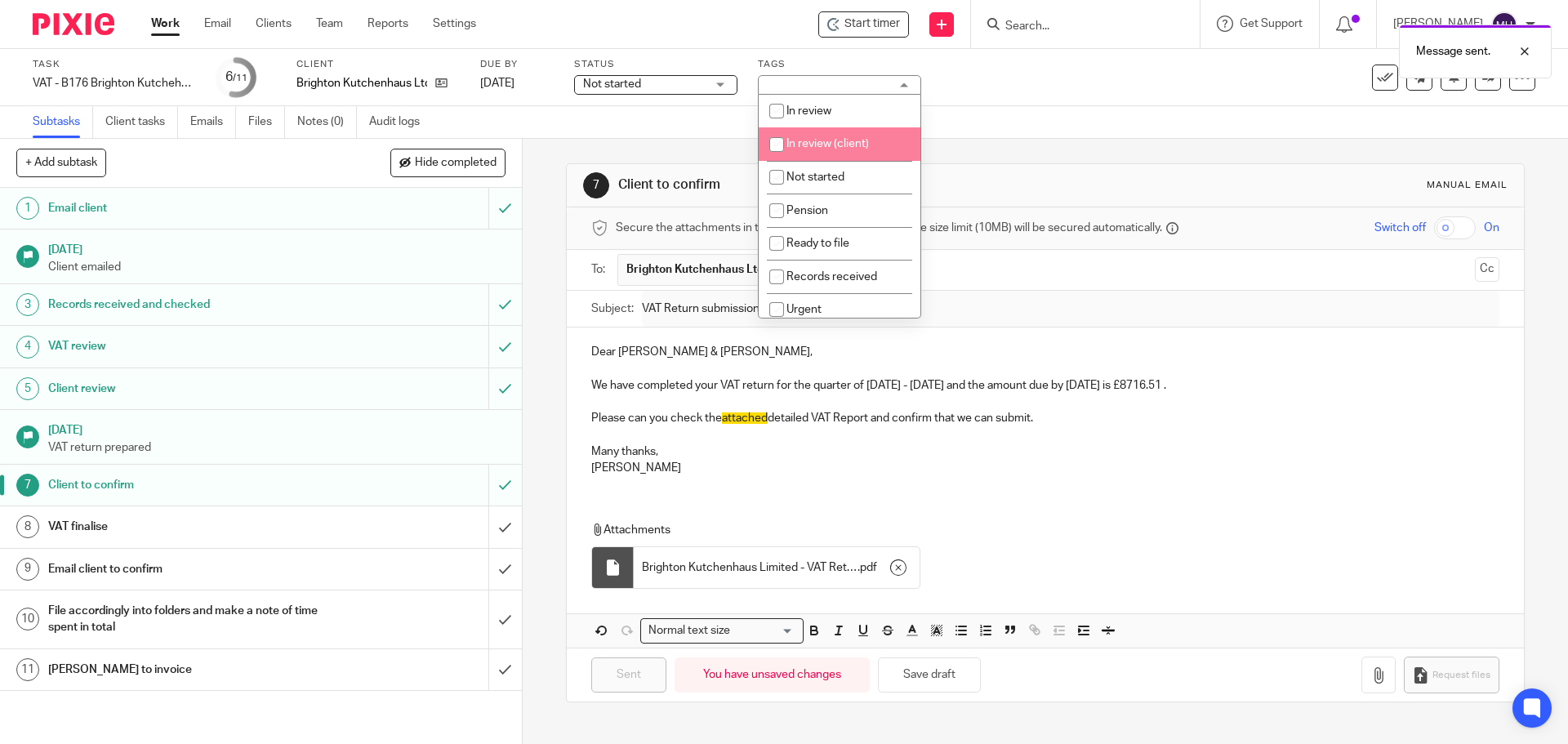
click at [866, 147] on span "In review (client)" at bounding box center [827, 143] width 82 height 11
checkbox input "true"
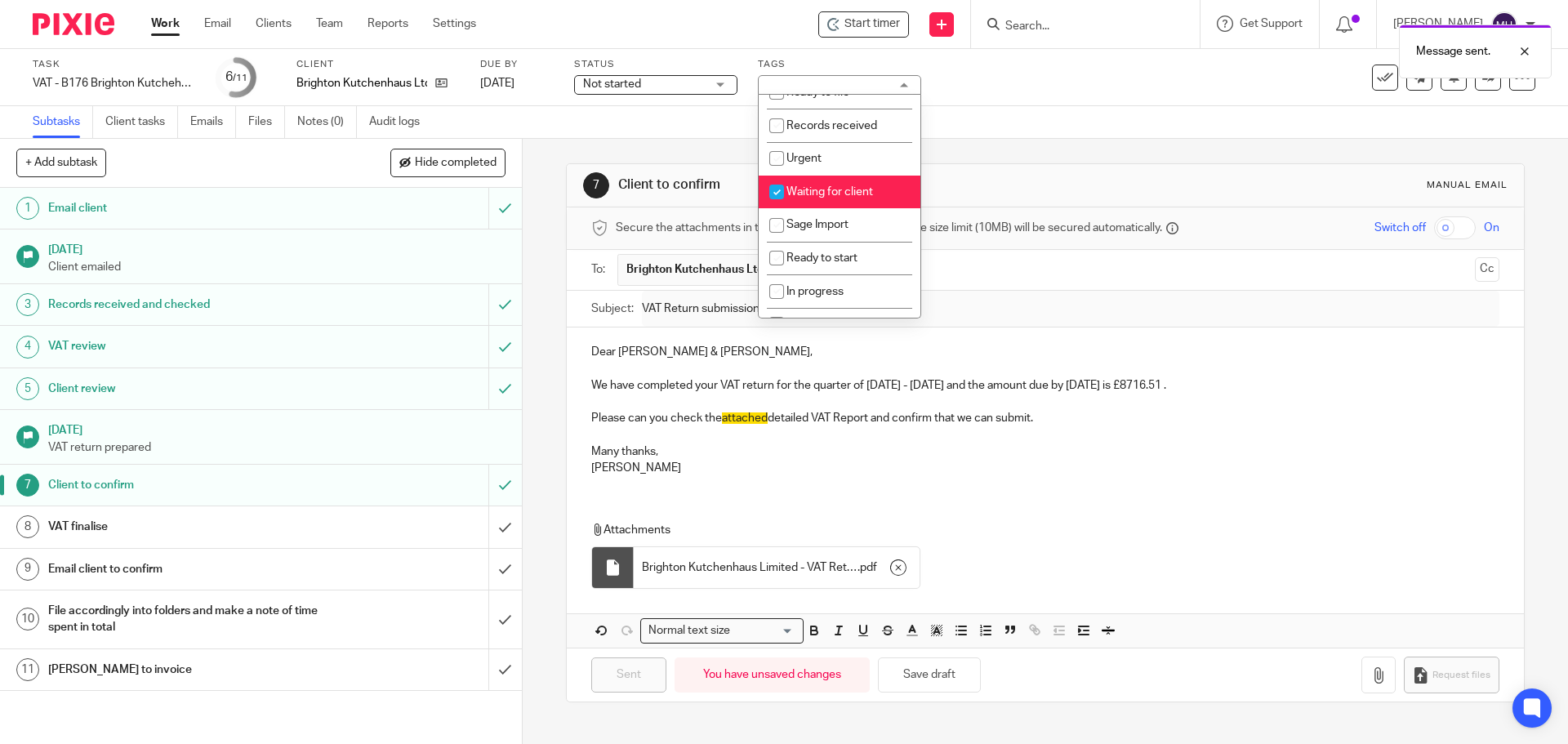
scroll to position [163, 0]
click at [871, 186] on li "Waiting for client" at bounding box center [840, 179] width 161 height 34
checkbox input "false"
click at [1009, 179] on h1 "Client to confirm" at bounding box center [849, 185] width 462 height 17
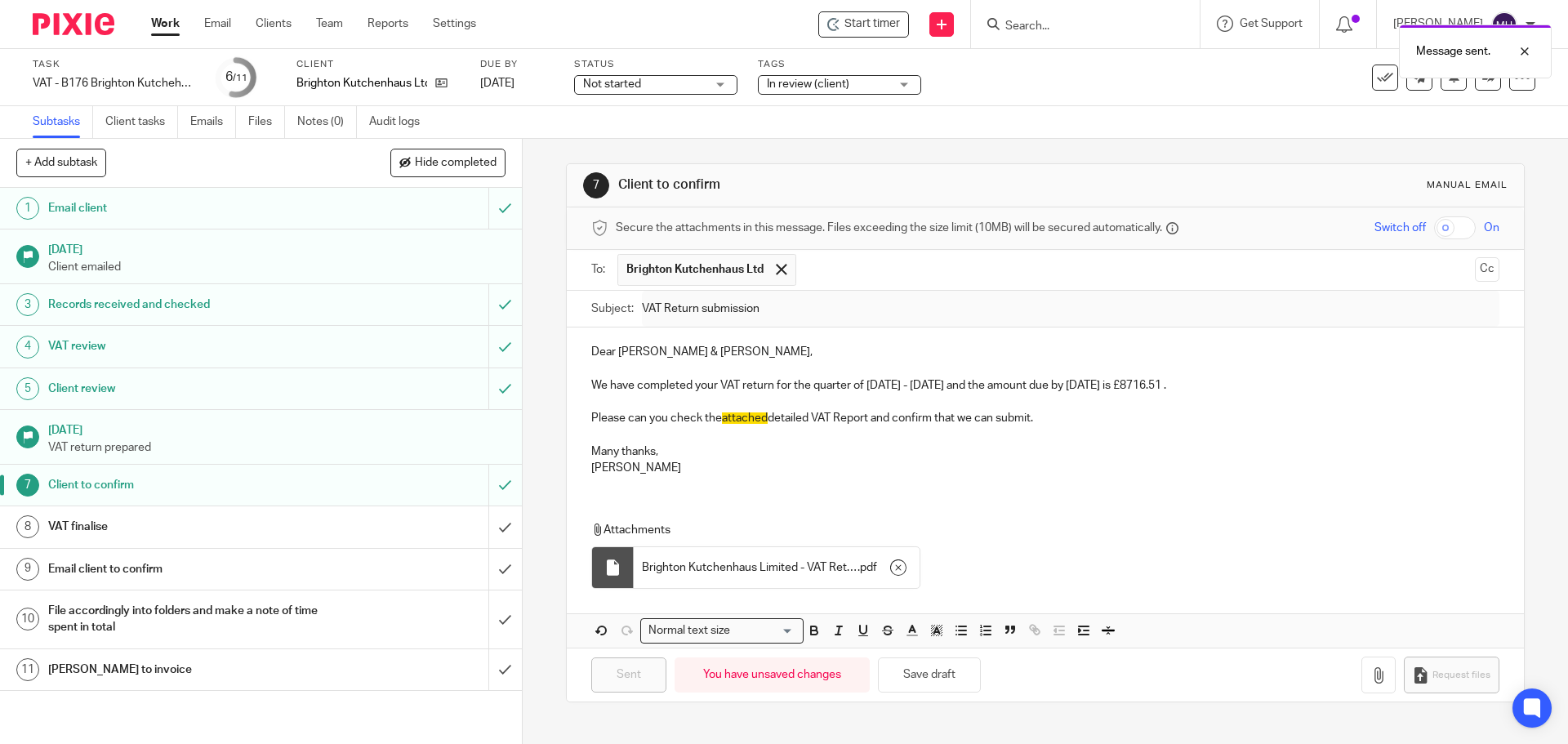
click at [163, 24] on link "Work" at bounding box center [165, 23] width 29 height 16
